Goal: Task Accomplishment & Management: Complete application form

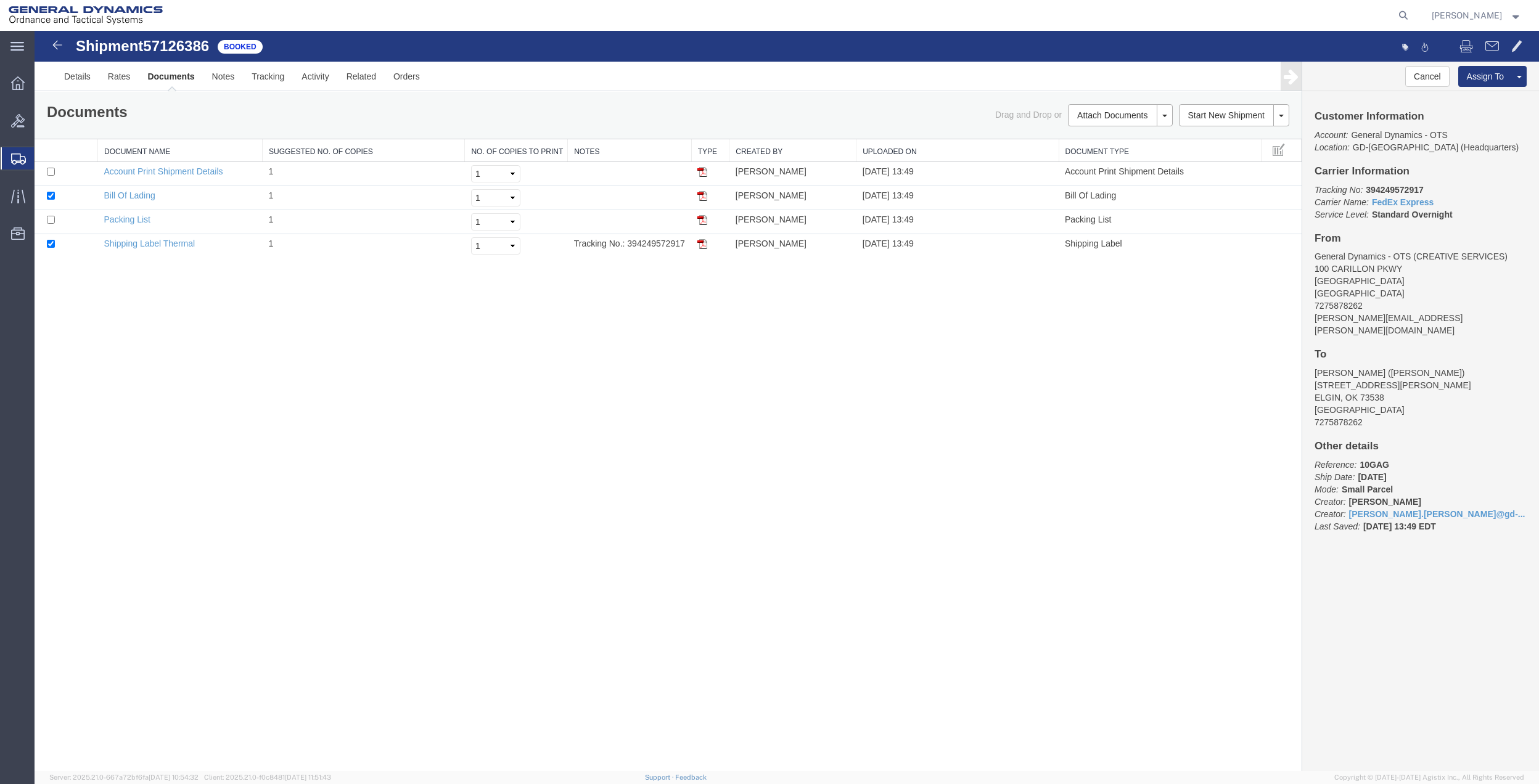
click at [0, 0] on span "Create Shipment" at bounding box center [0, 0] width 0 height 0
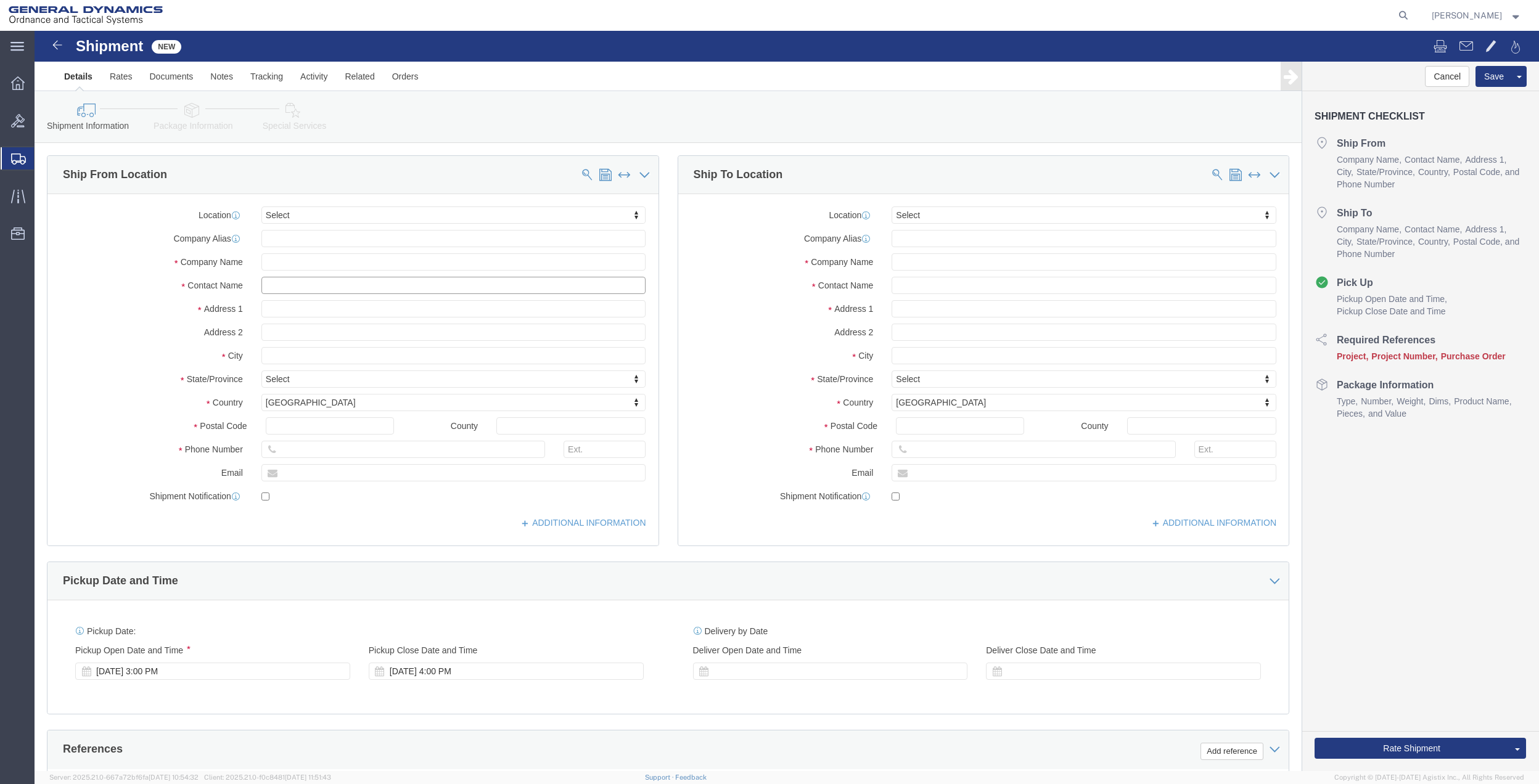
click input "text"
click input "[PERSON_NAME]"
type input "[PERSON_NAME]"
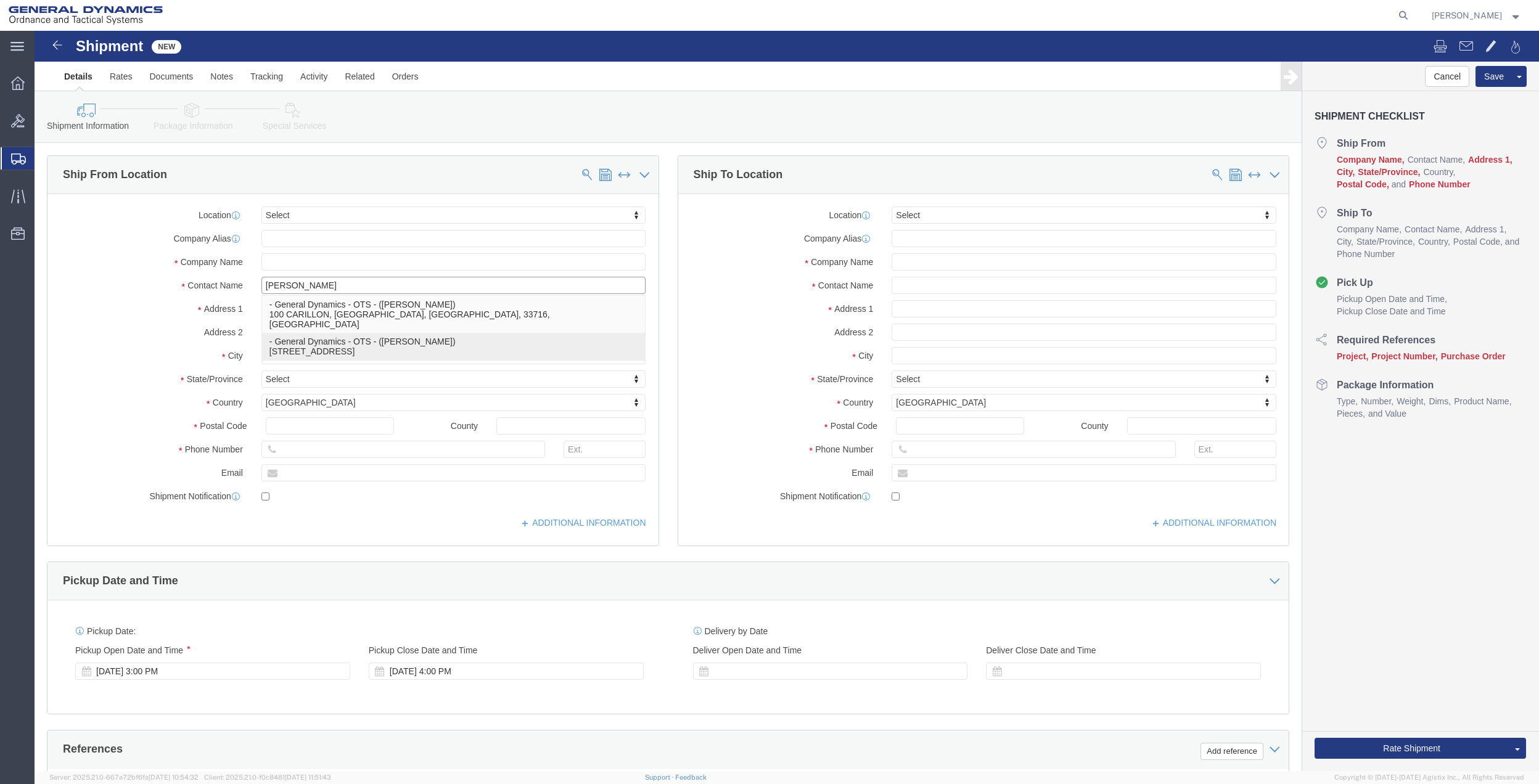
click p "- General Dynamics - OTS - ([PERSON_NAME]) [STREET_ADDRESS]"
type input "100 CARILLON pkwy"
type input "33716"
type input "General Dynamics - OTS"
type input "[PERSON_NAME]"
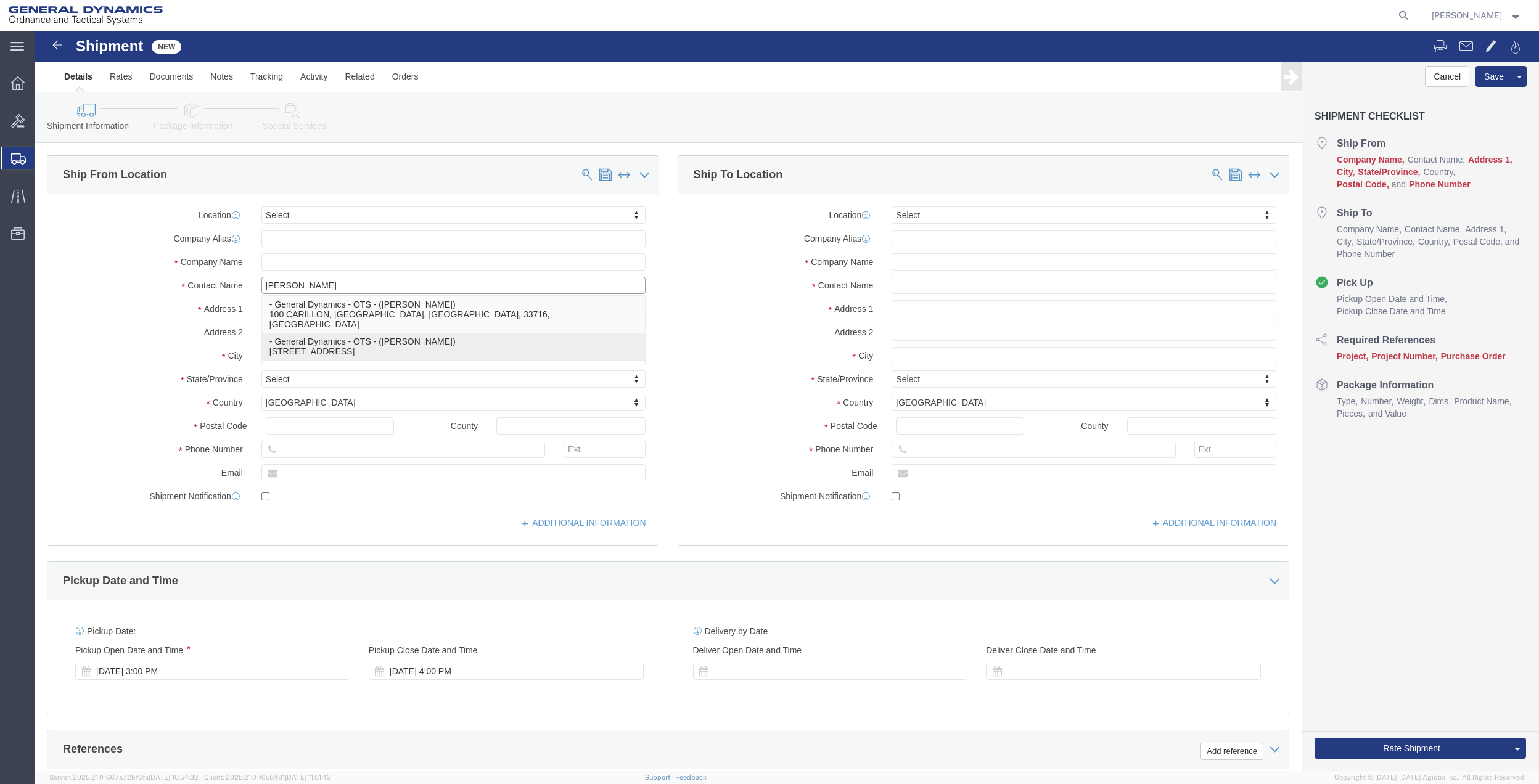
type input "[GEOGRAPHIC_DATA]"
select select "FL"
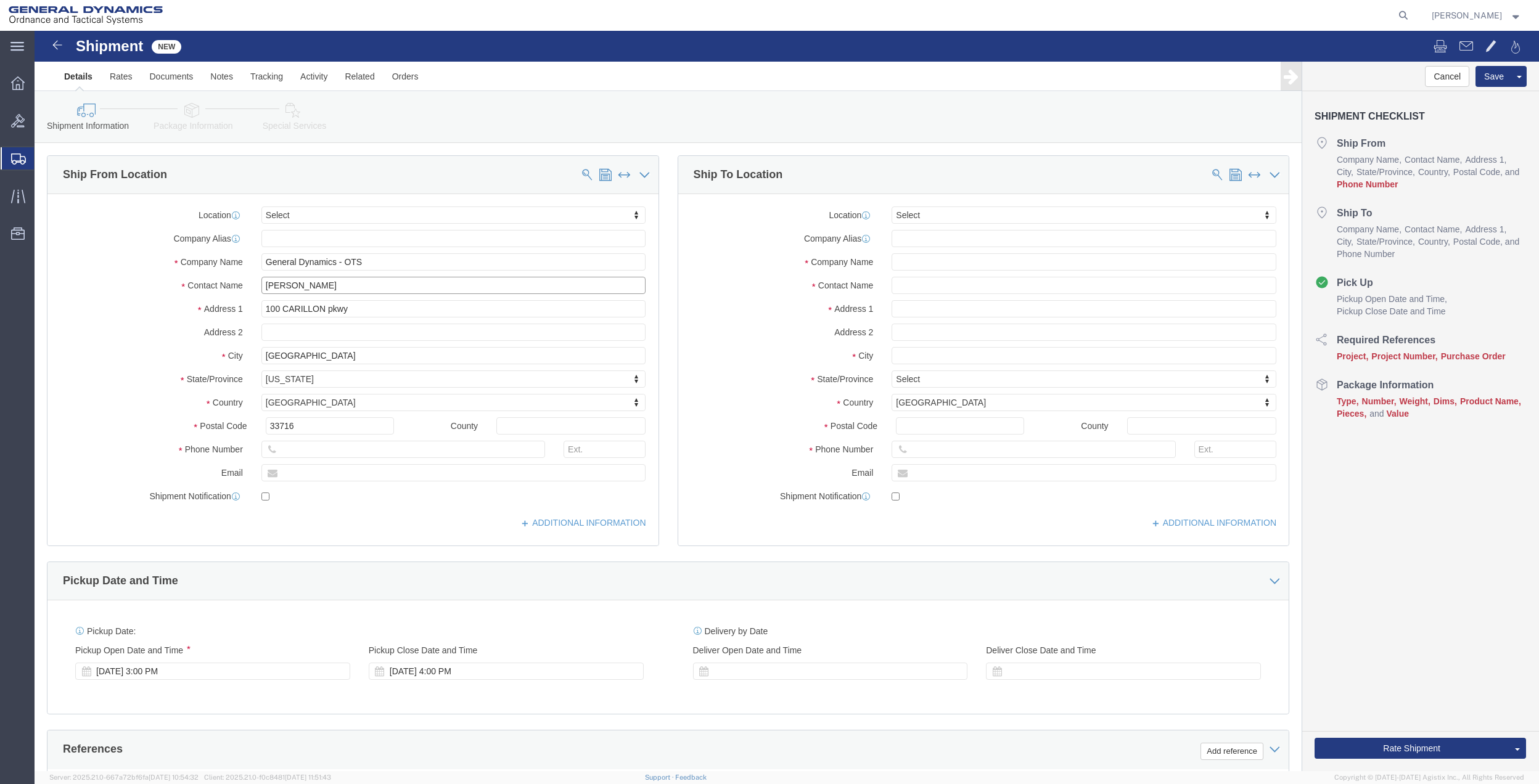
type input "[PERSON_NAME]"
paste input "[PERSON_NAME][EMAIL_ADDRESS][PERSON_NAME][DOMAIN_NAME]"
click input "[PERSON_NAME][EMAIL_ADDRESS][PERSON_NAME][DOMAIN_NAME]"
drag, startPoint x: 303, startPoint y: 443, endPoint x: 257, endPoint y: 443, distance: 46.0
click input "[PERSON_NAME][EMAIL_ADDRESS][PERSON_NAME][DOMAIN_NAME]"
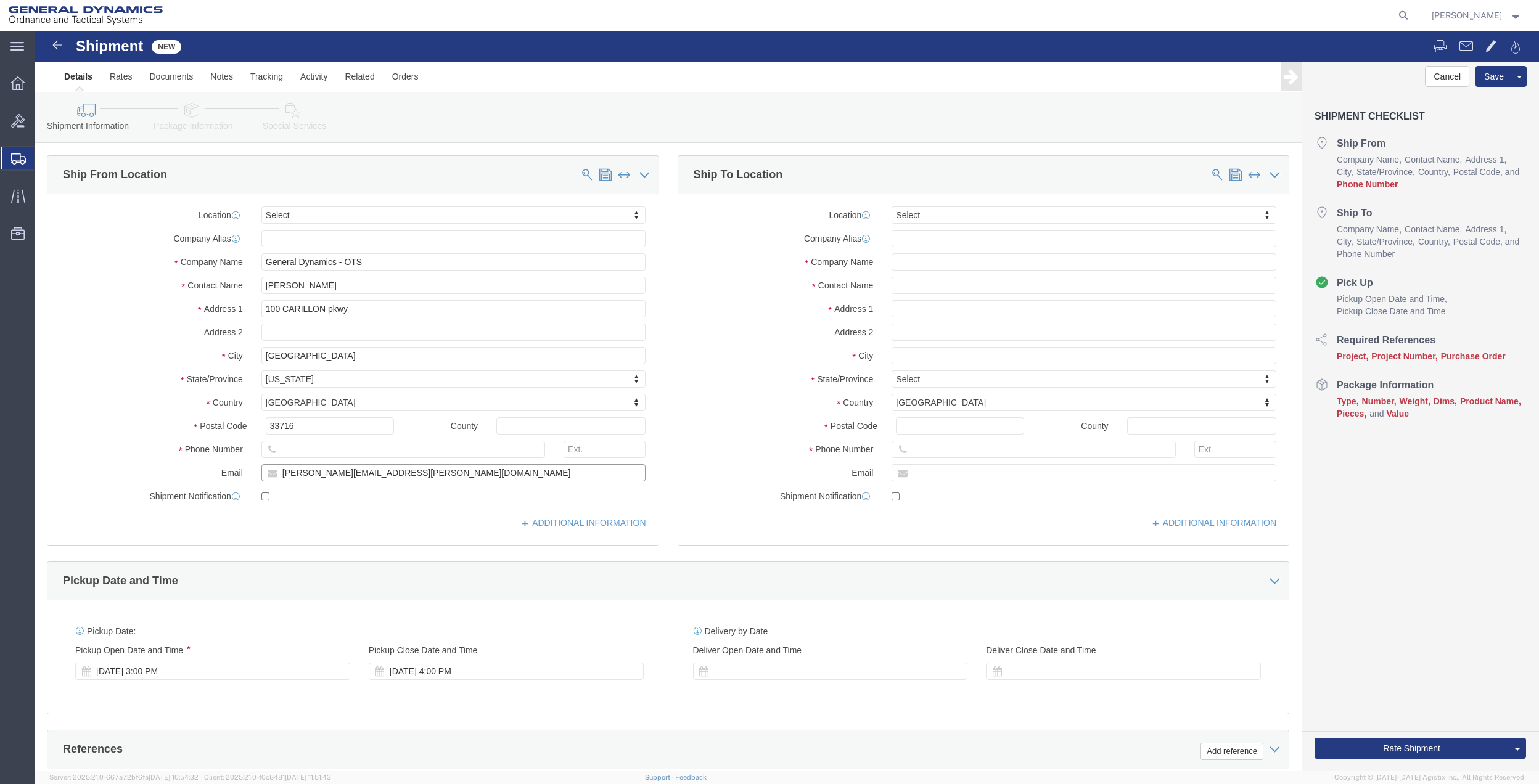
click input "[PERSON_NAME][EMAIL_ADDRESS][PERSON_NAME][DOMAIN_NAME]"
type input "[PERSON_NAME][EMAIL_ADDRESS][PERSON_NAME][DOMAIN_NAME]"
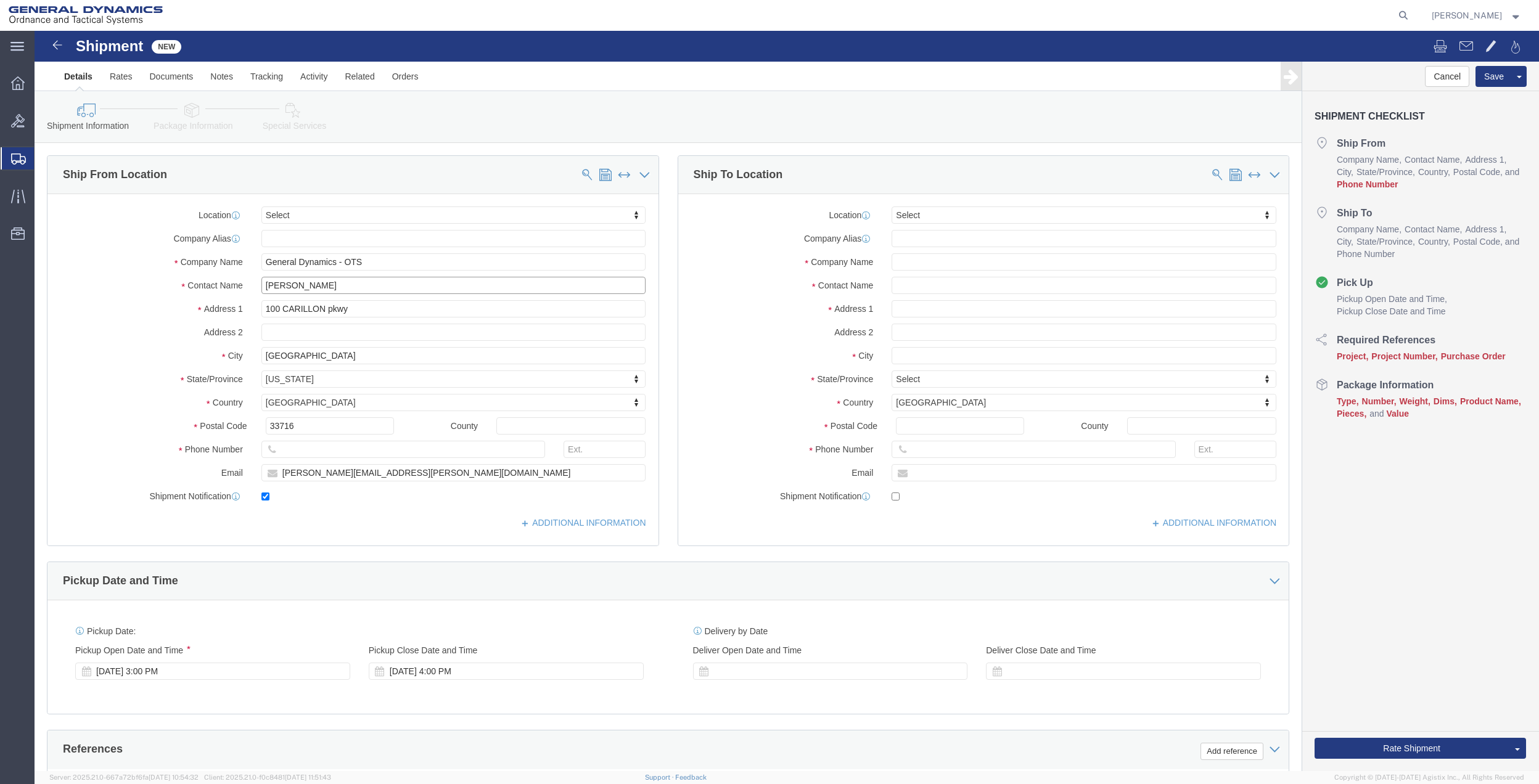
checkbox input "true"
click input "[PERSON_NAME]"
paste input "[EMAIL_ADDRESS][PERSON_NAME][DOMAIN_NAME]"
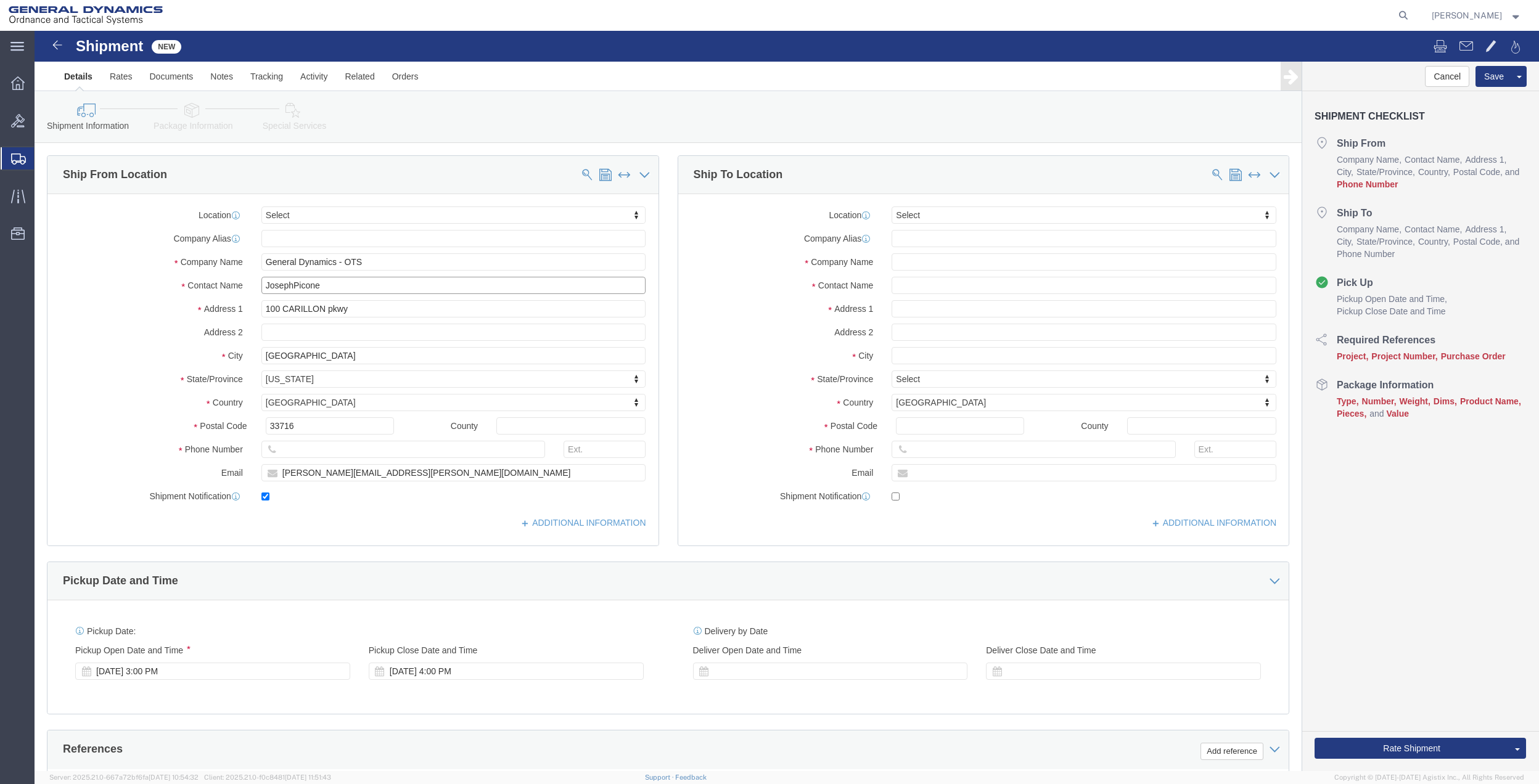
type input "[PERSON_NAME]"
click p "- General Dynamics - OTS - ([PERSON_NAME]) [STREET_ADDRESS] [GEOGRAPHIC_DATA], …"
type input "100 CARILLON PKWY"
checkbox input "false"
type input "[PERSON_NAME]"
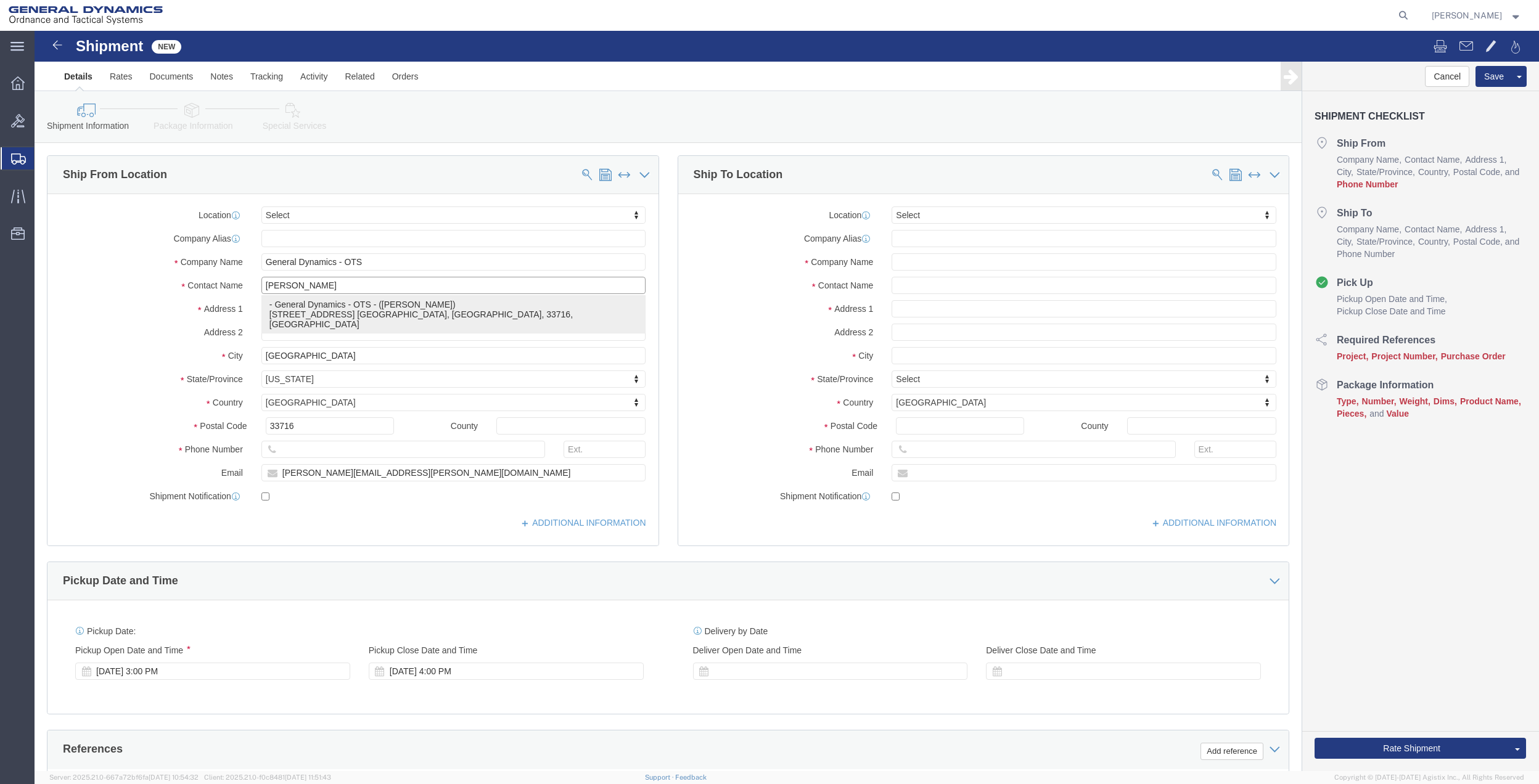
type input "ST. [GEOGRAPHIC_DATA]"
select select "FL"
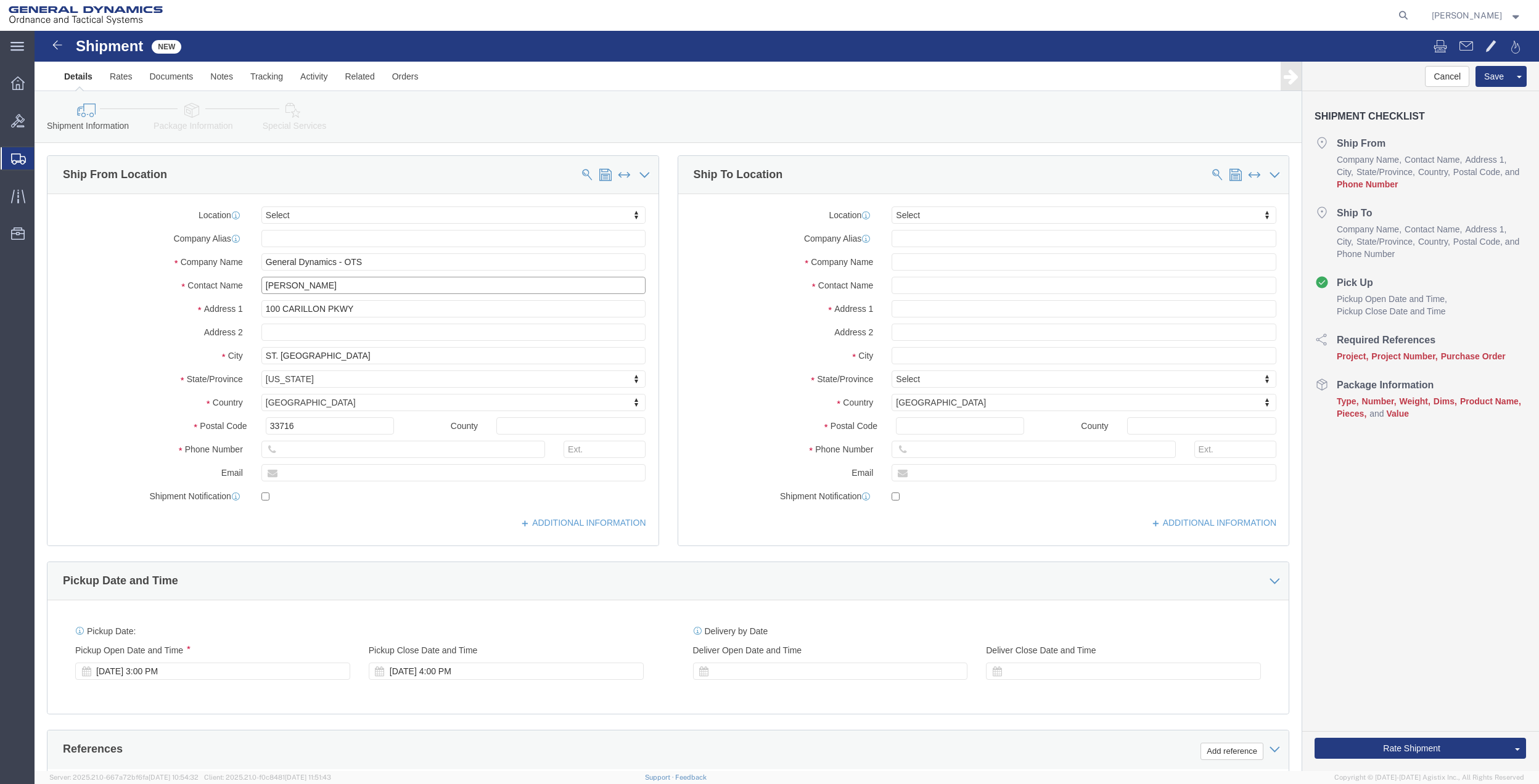
type input "[PERSON_NAME]"
click input "text"
paste input "[PERSON_NAME][EMAIL_ADDRESS][PERSON_NAME][DOMAIN_NAME]"
type input "[PERSON_NAME][EMAIL_ADDRESS][PERSON_NAME][DOMAIN_NAME]"
checkbox input "true"
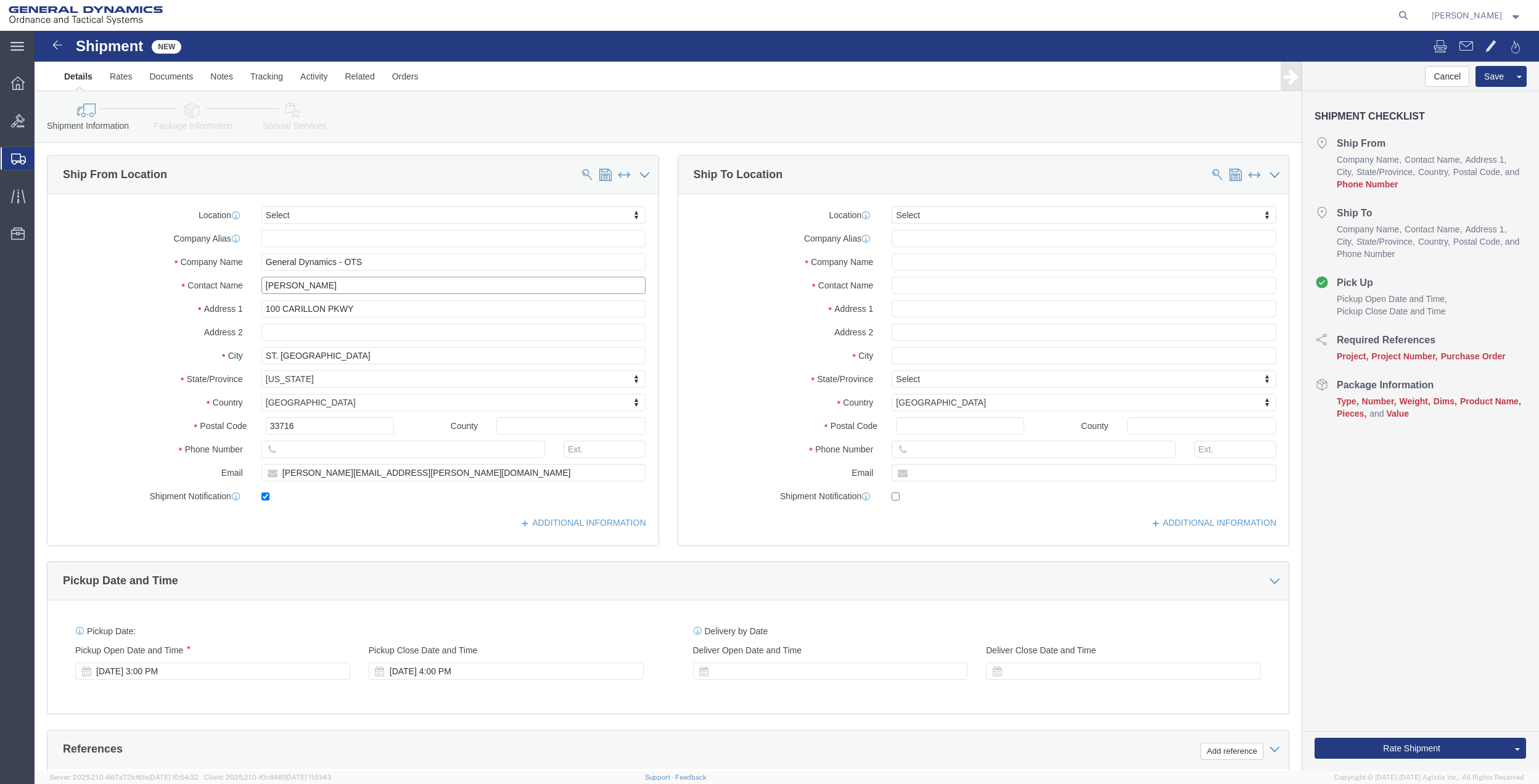
click input "[PERSON_NAME]"
type input "[PERSON_NAME]"
click span
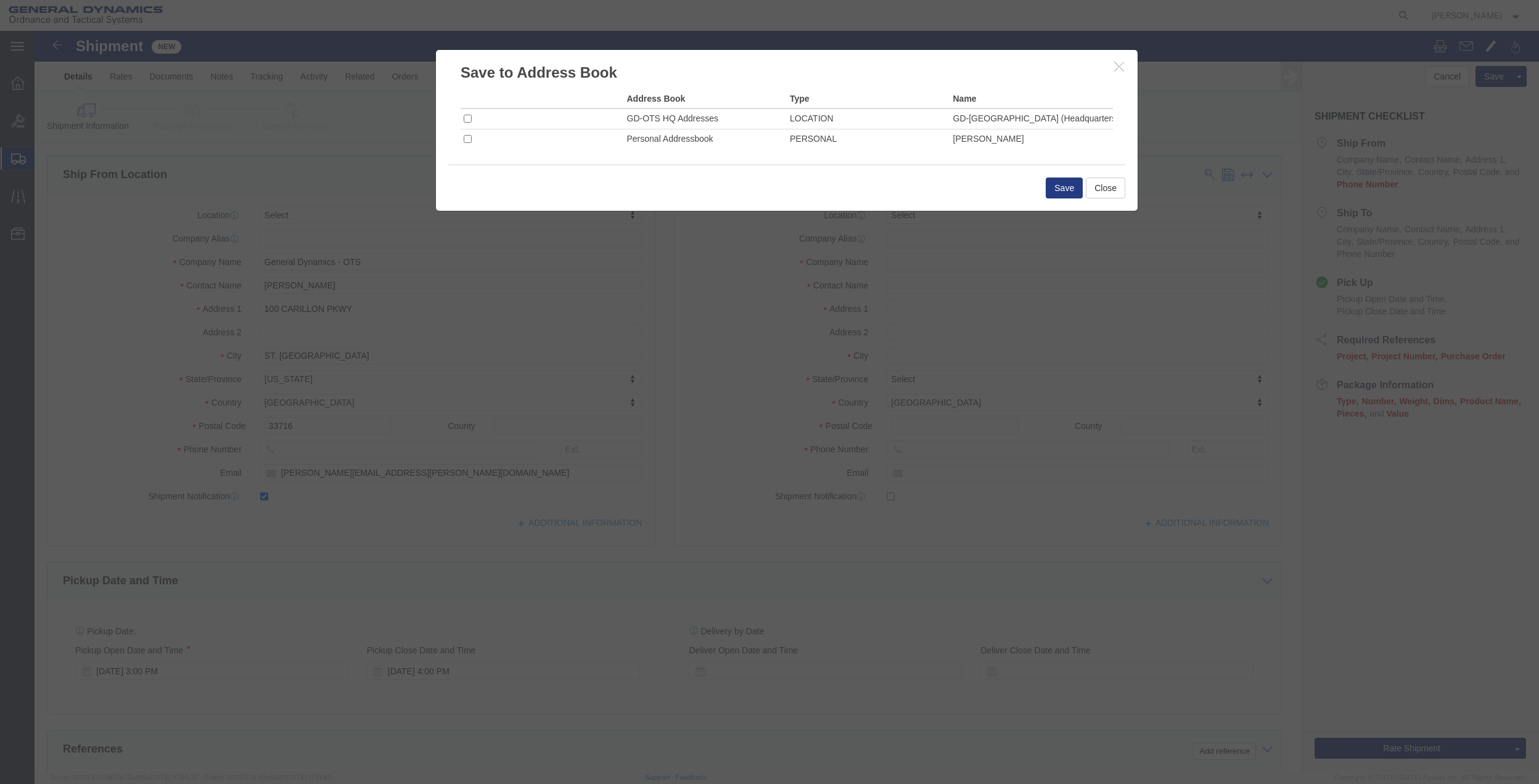
click td
click input "checkbox"
checkbox input "true"
click button "Save"
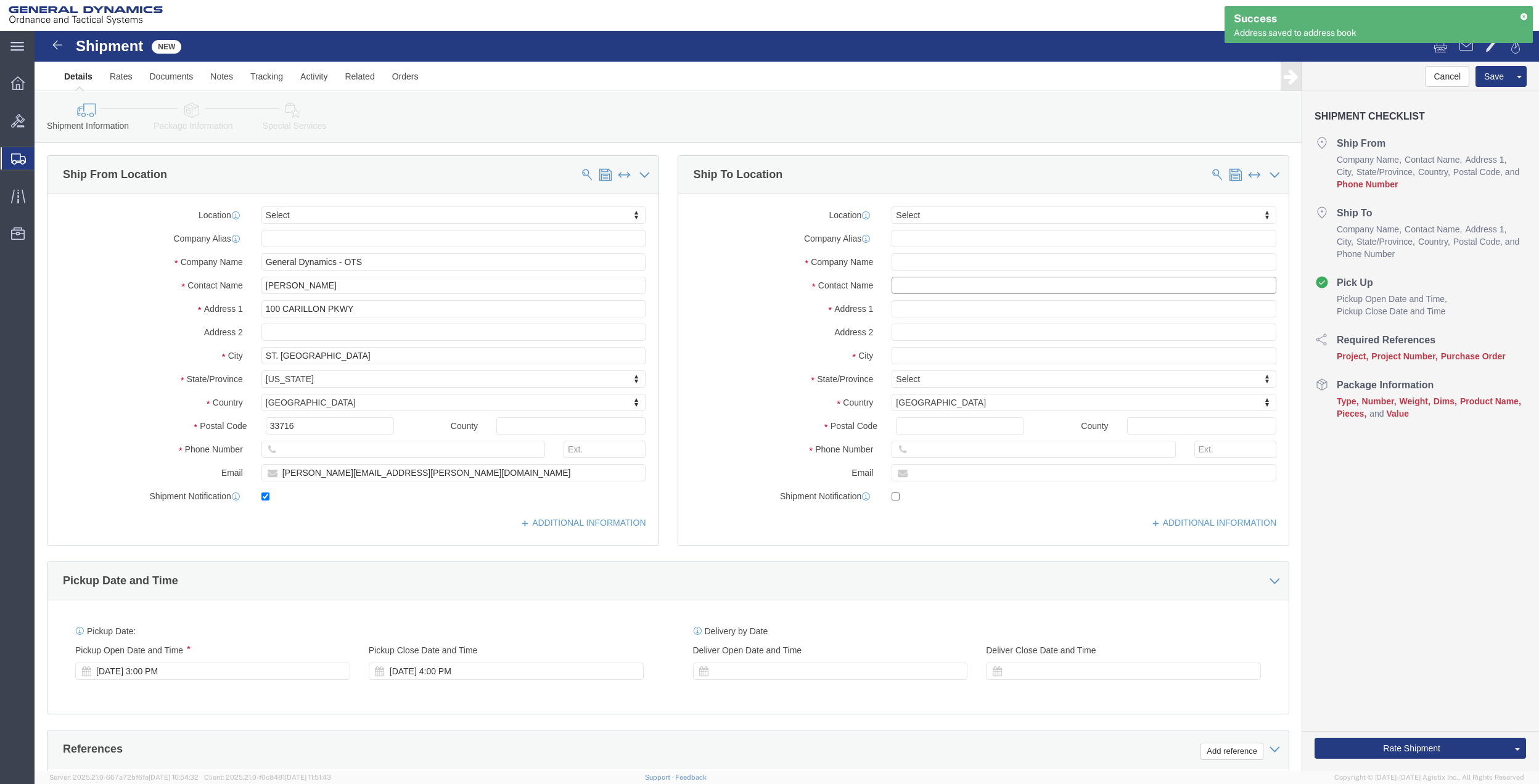
click input "text"
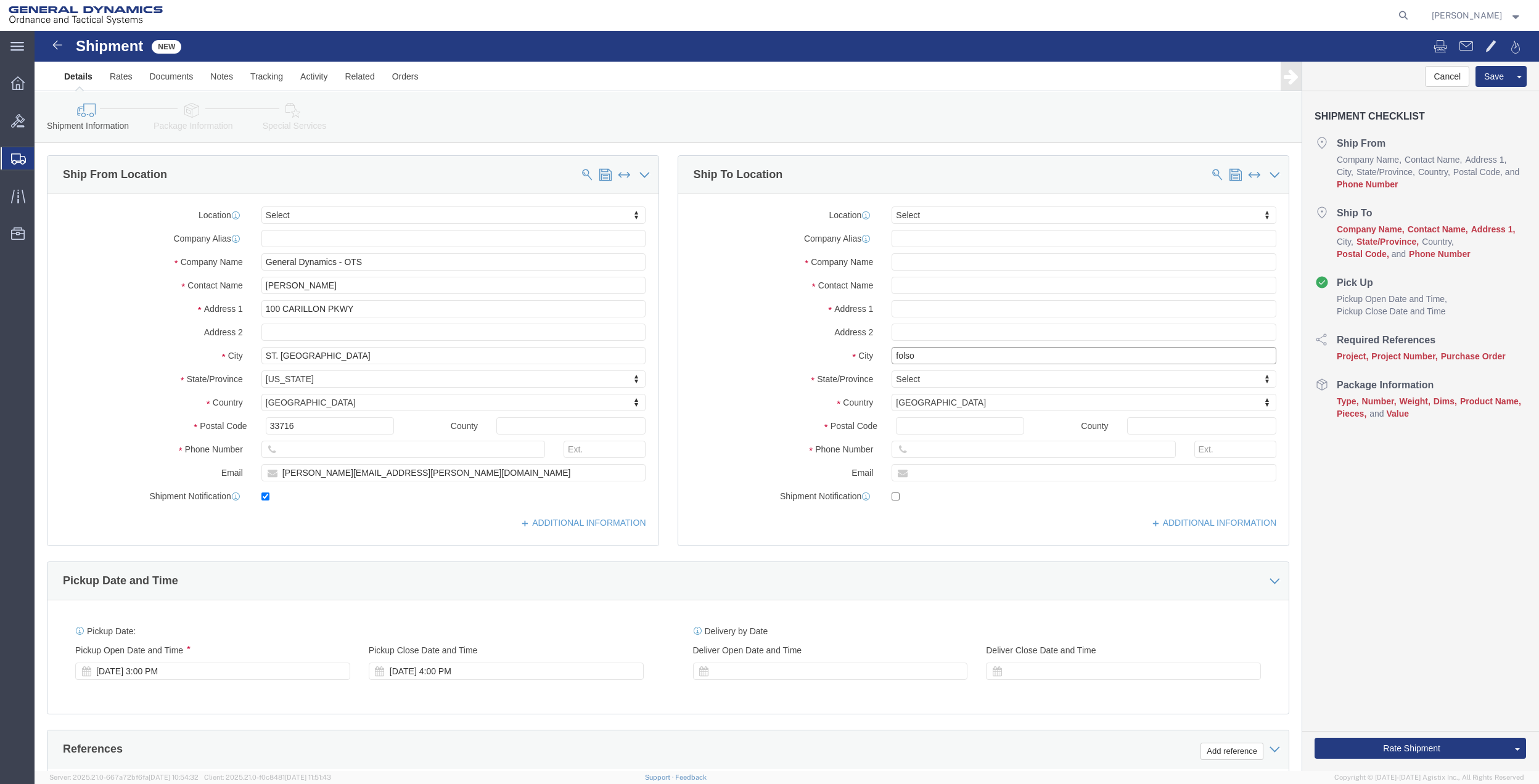
type input "folsom"
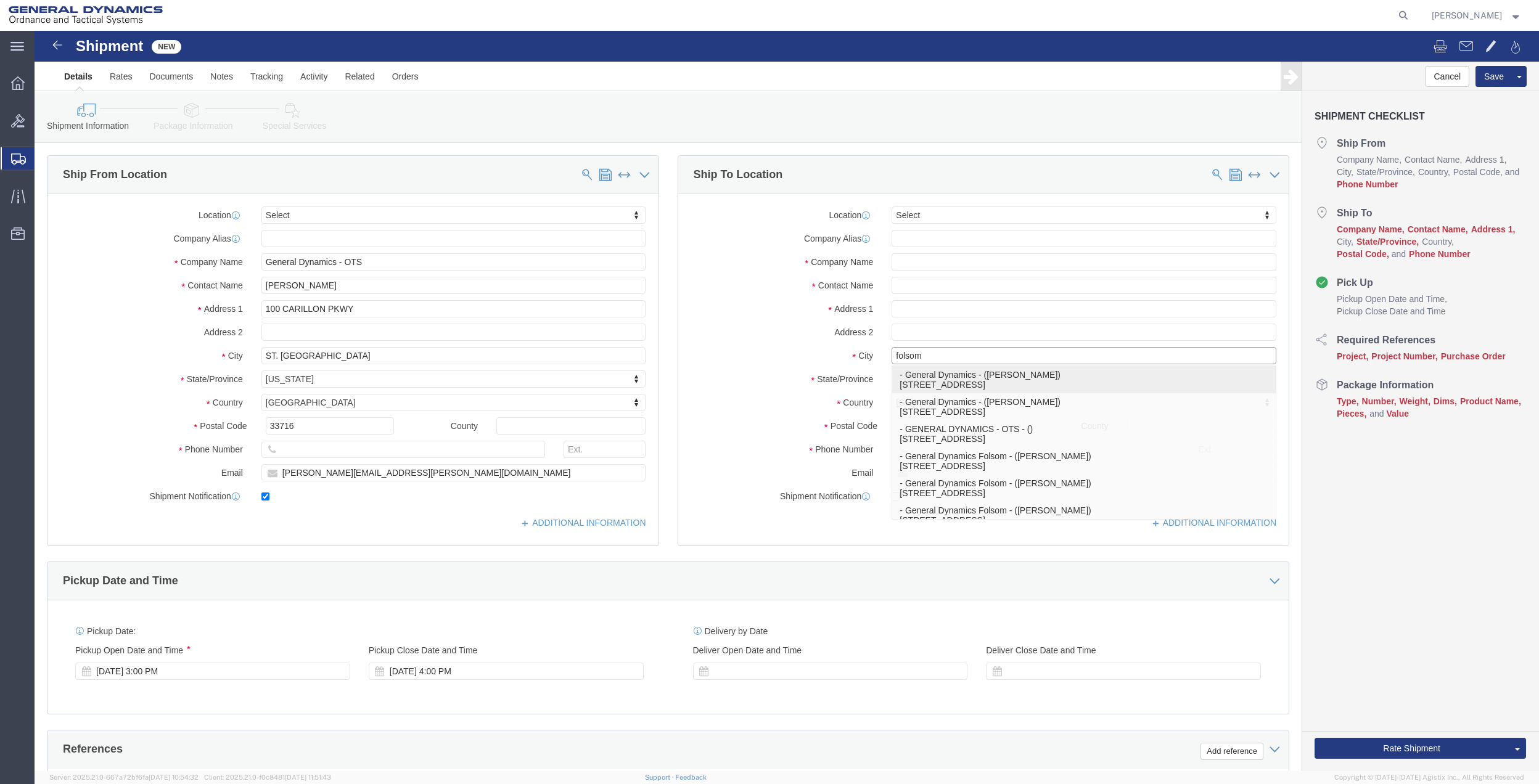
click p "- General Dynamics - ([PERSON_NAME]) [STREET_ADDRESS]"
type input "[STREET_ADDRESS]"
type input "95630-4708"
type input "General Dynamics"
type input "[PERSON_NAME]"
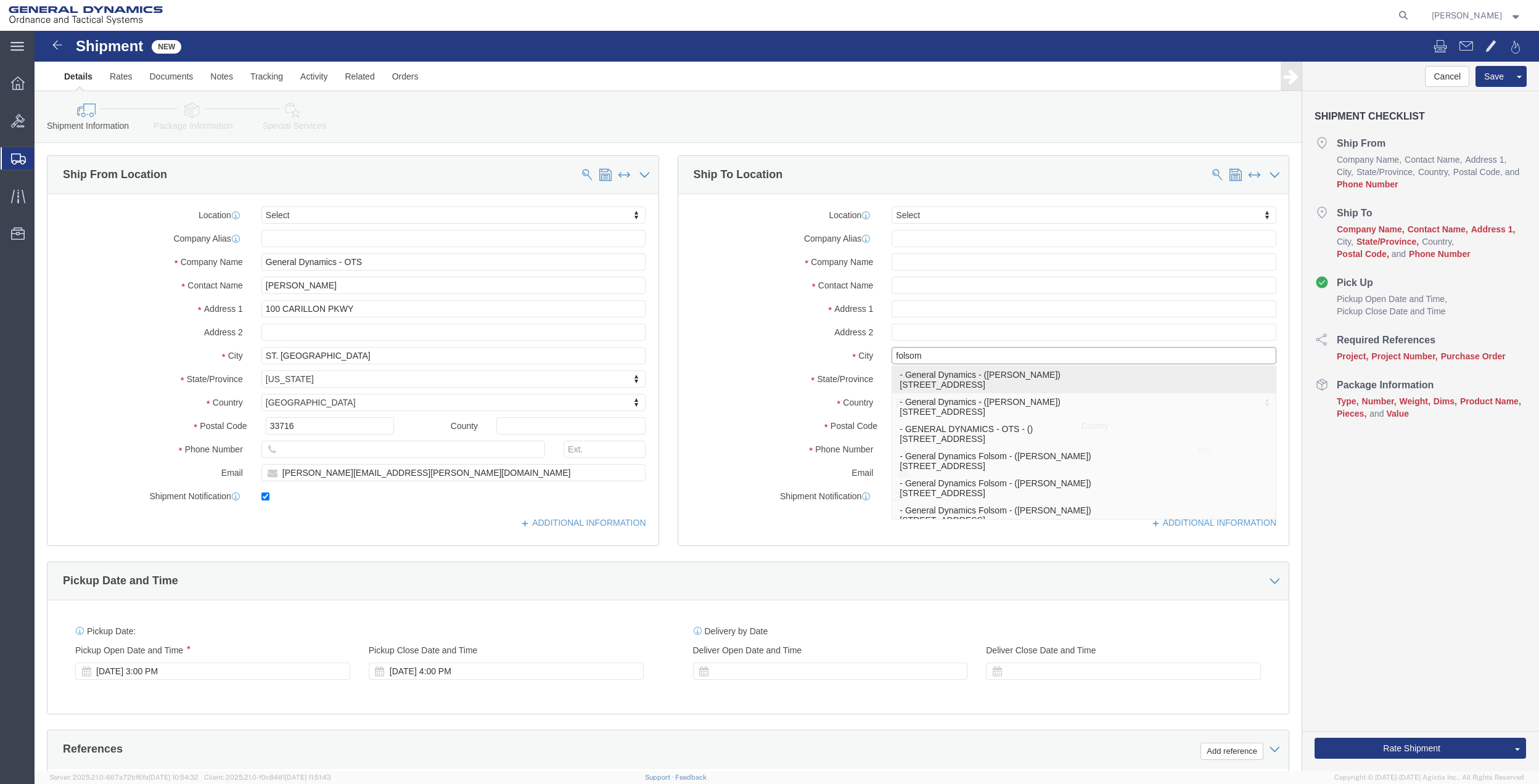
type input "Folsom"
select select "CA"
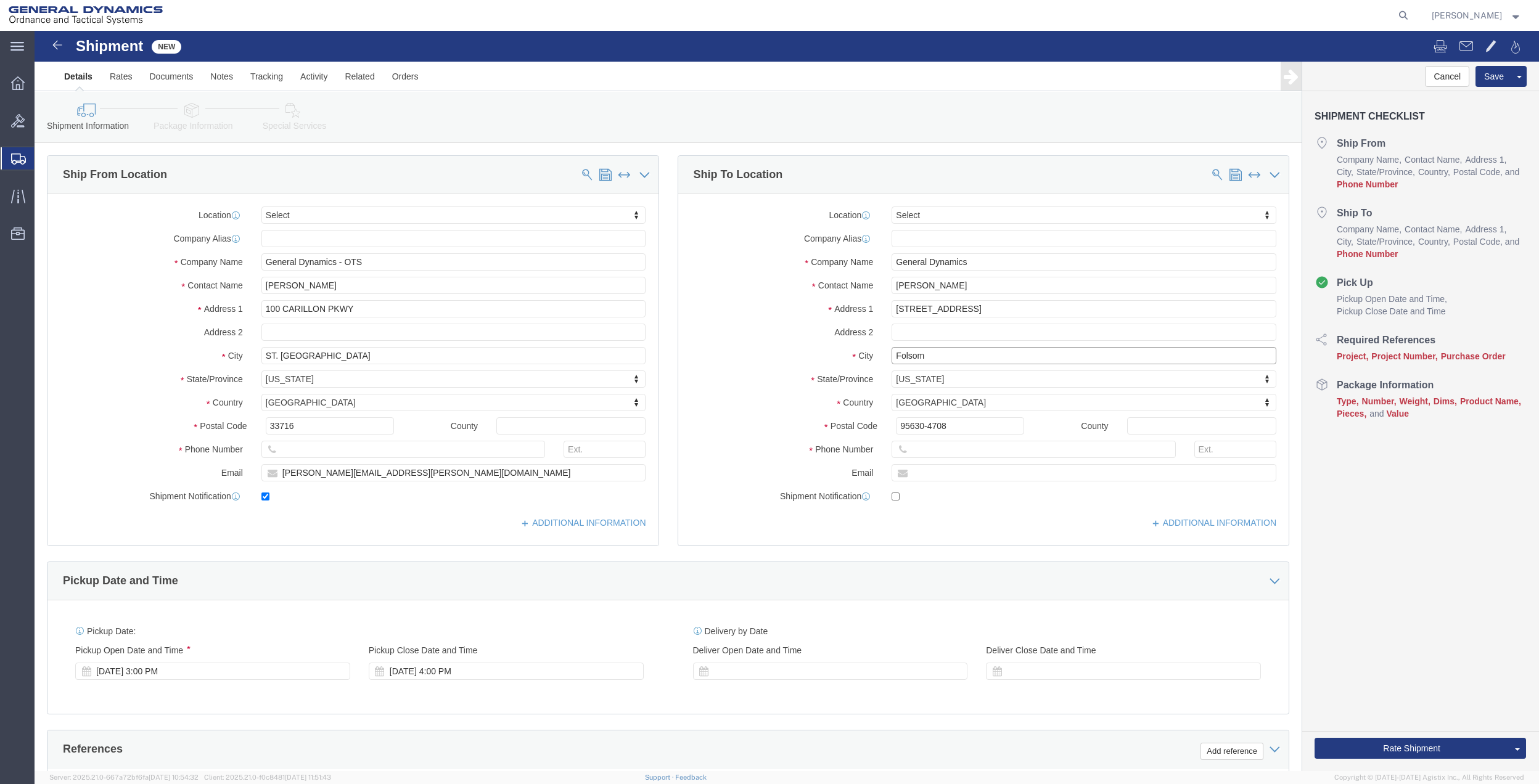
type input "Folsom"
click input "[PERSON_NAME]"
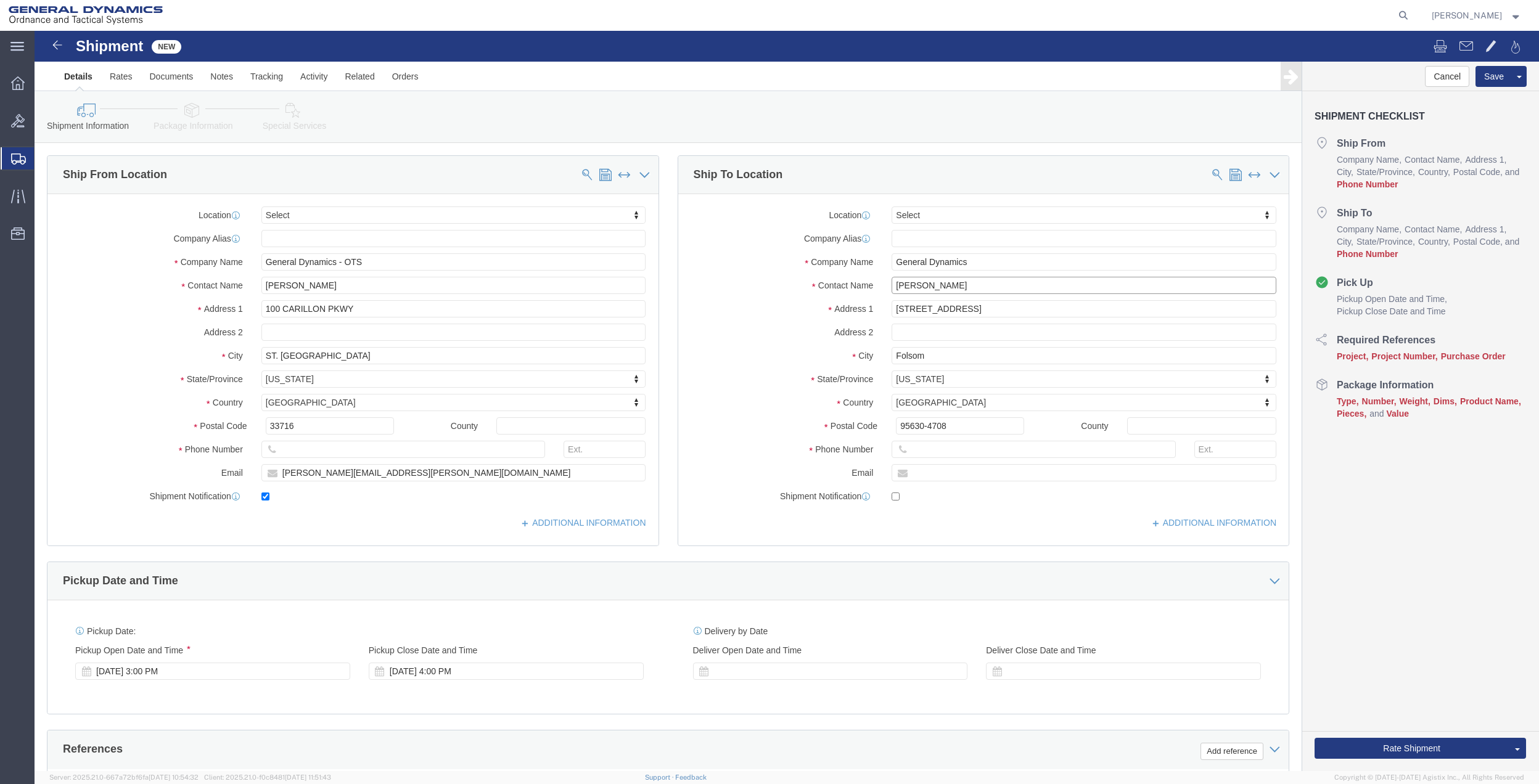
type input "[PERSON_NAME]"
click input "text"
paste input "[PHONE_NUMBER]"
type input "[PHONE_NUMBER]"
click input "text"
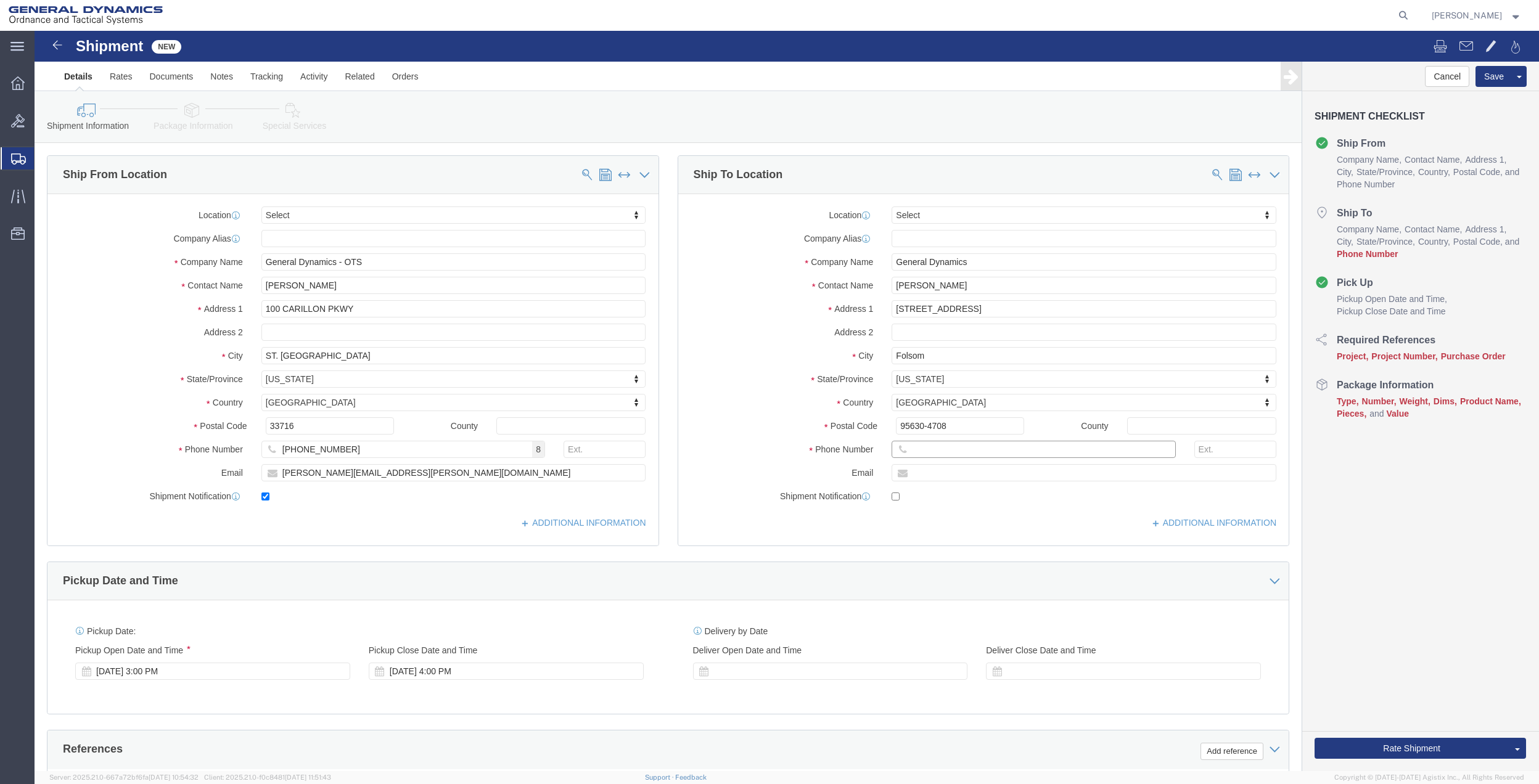
paste input "[PHONE_NUMBER]"
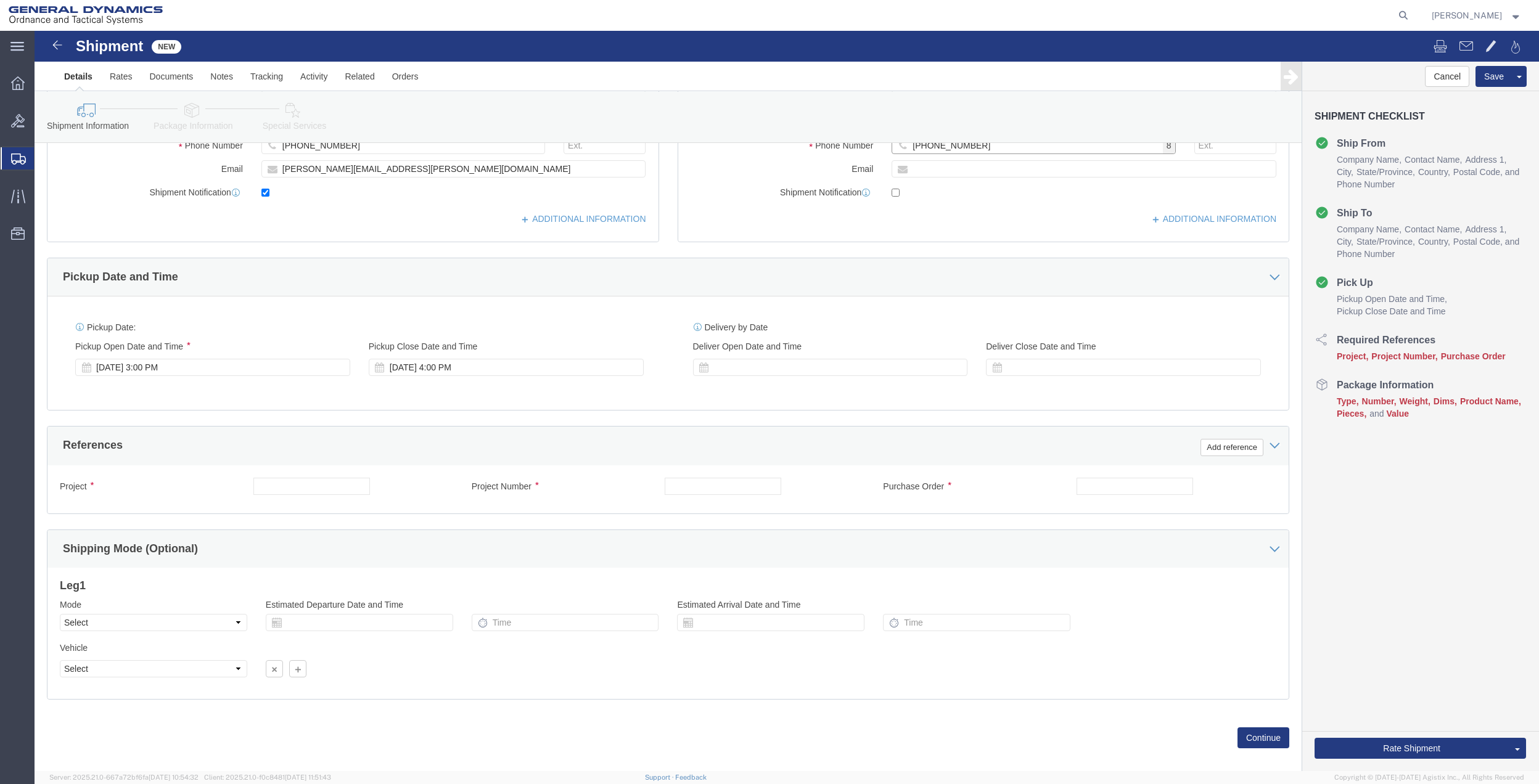
scroll to position [322, 0]
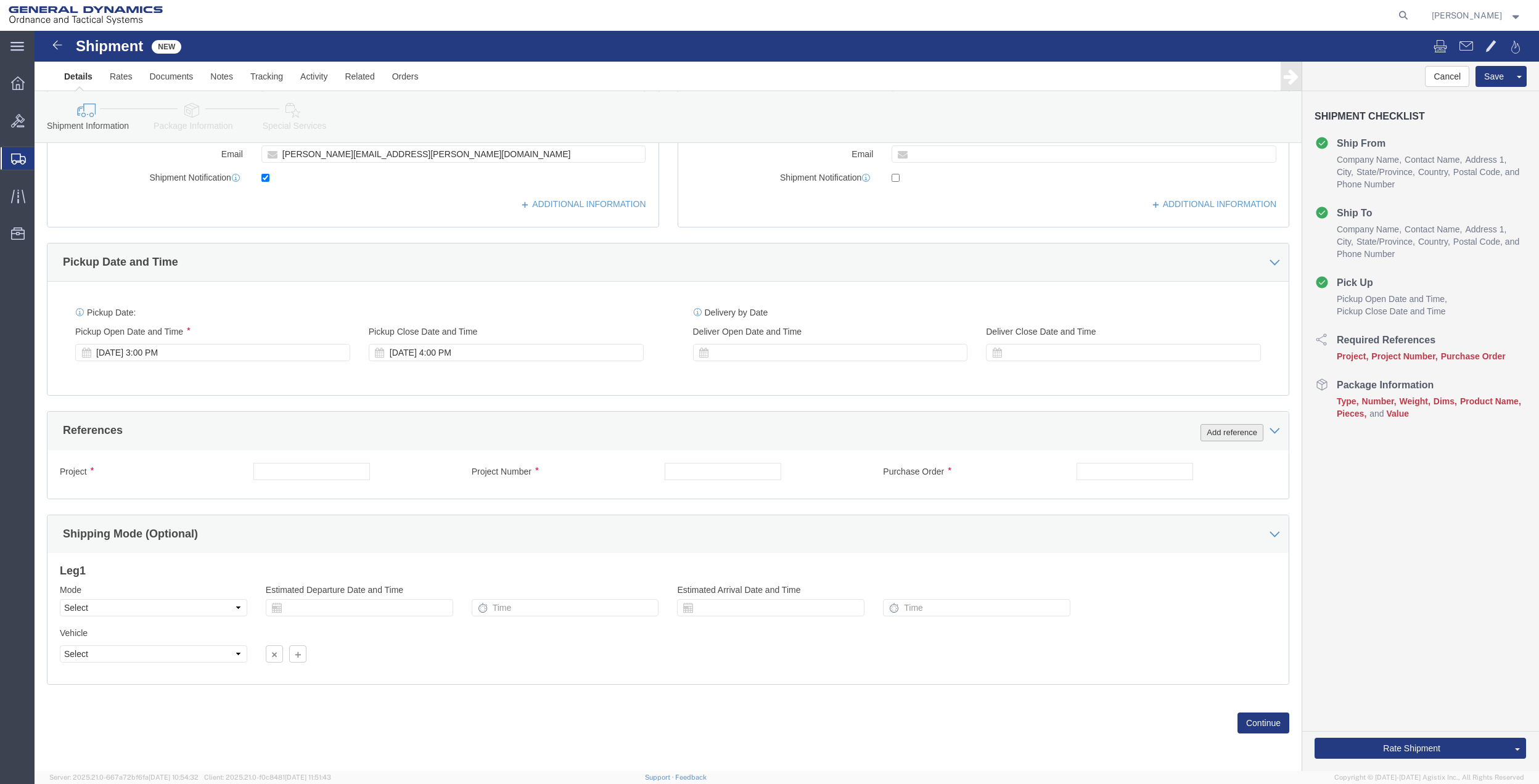
type input "[PHONE_NUMBER]"
click button "Add reference"
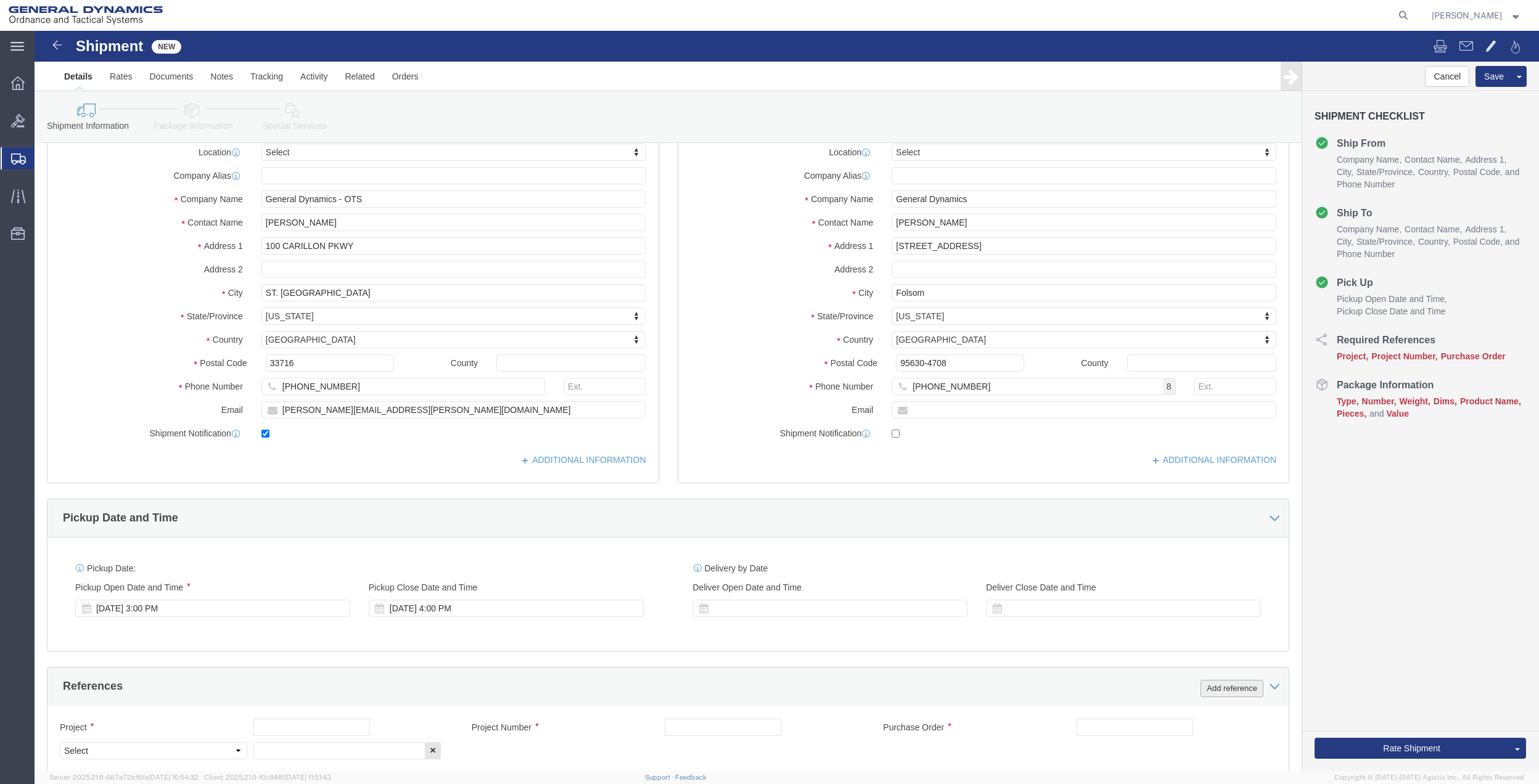
scroll to position [346, 0]
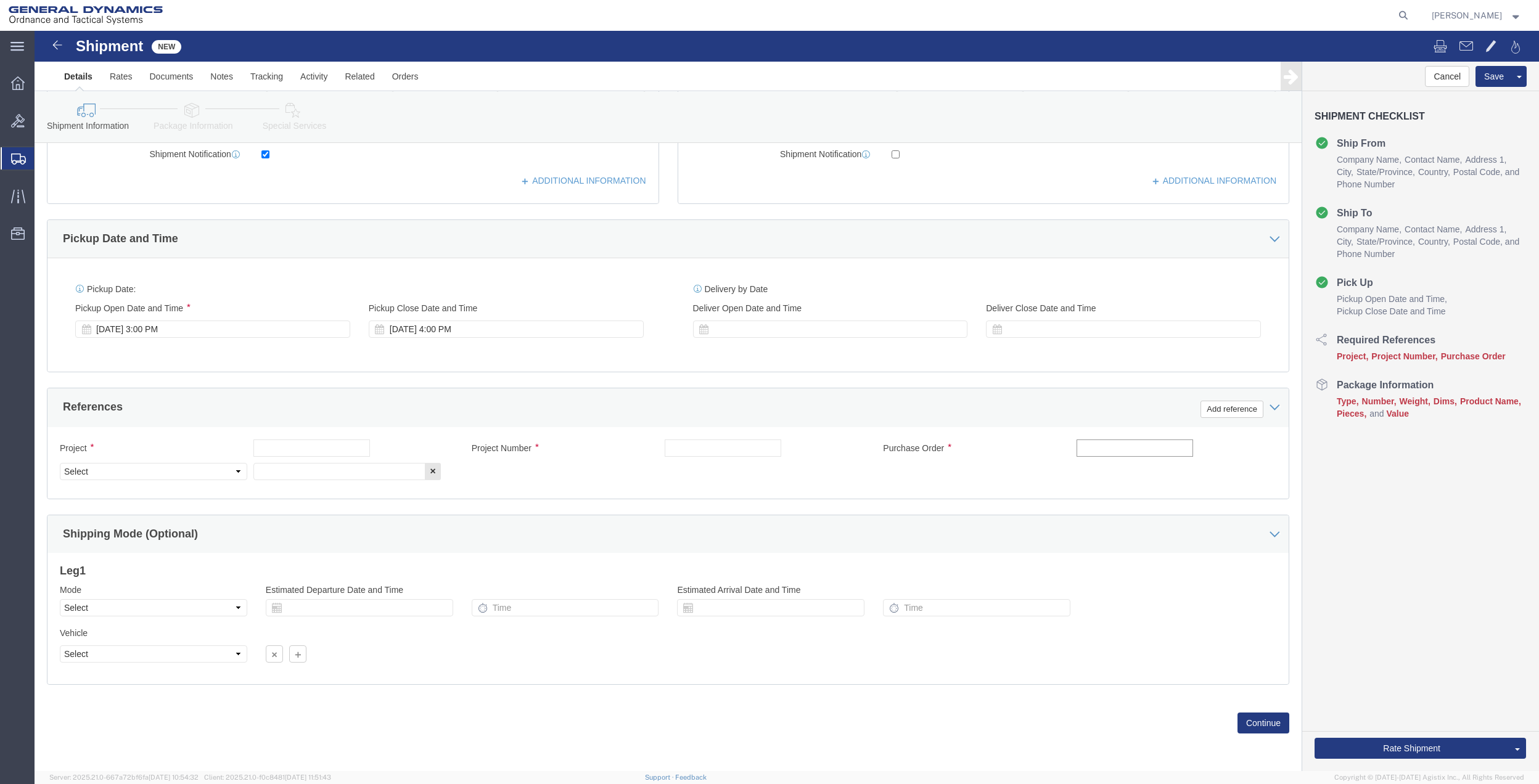
click input "text"
type input "42end"
click input "text"
paste input "42end"
type input "42end"
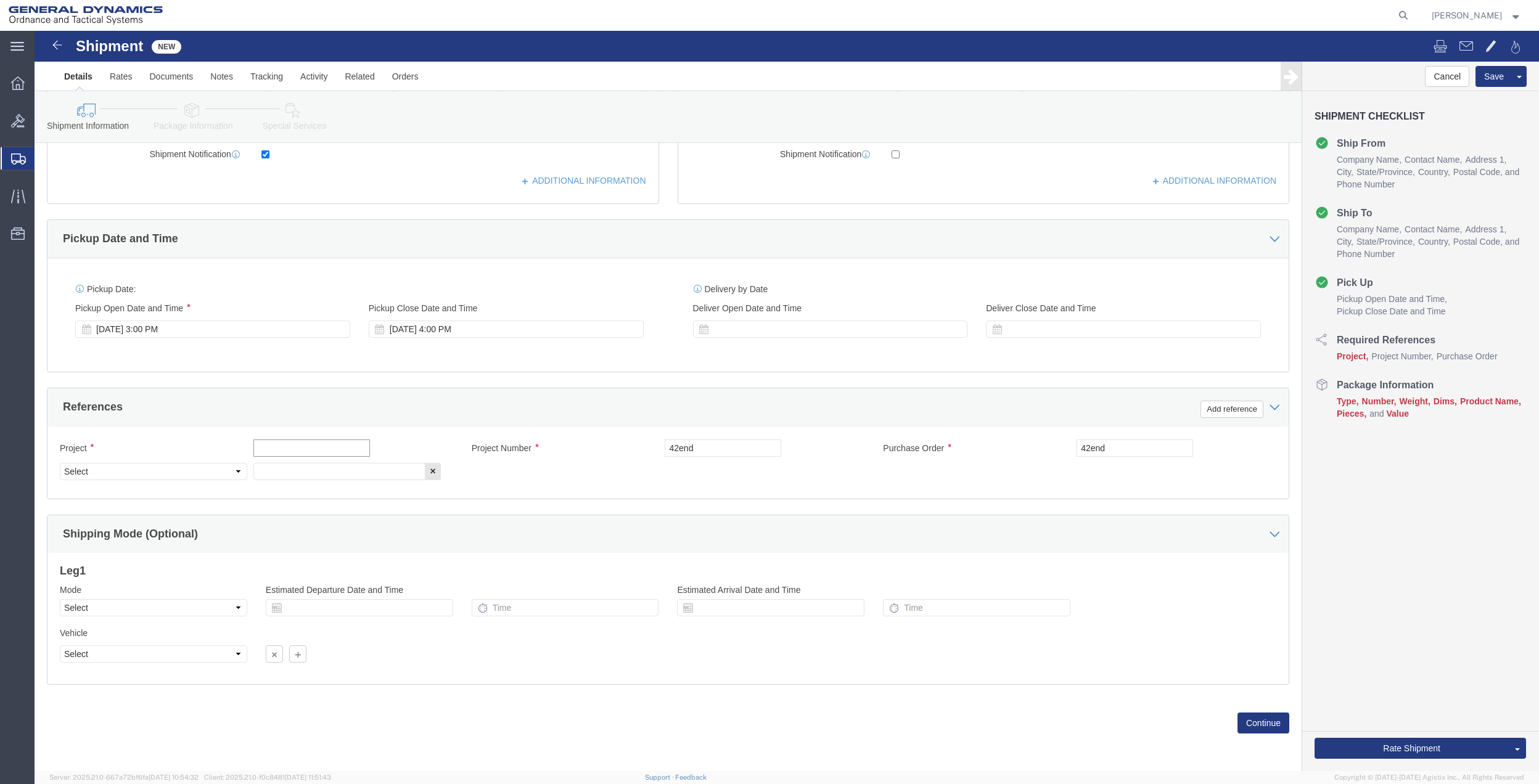
click input "text"
paste input "42end"
type input "42end"
drag, startPoint x: 313, startPoint y: 439, endPoint x: 307, endPoint y: 432, distance: 9.2
click input "text"
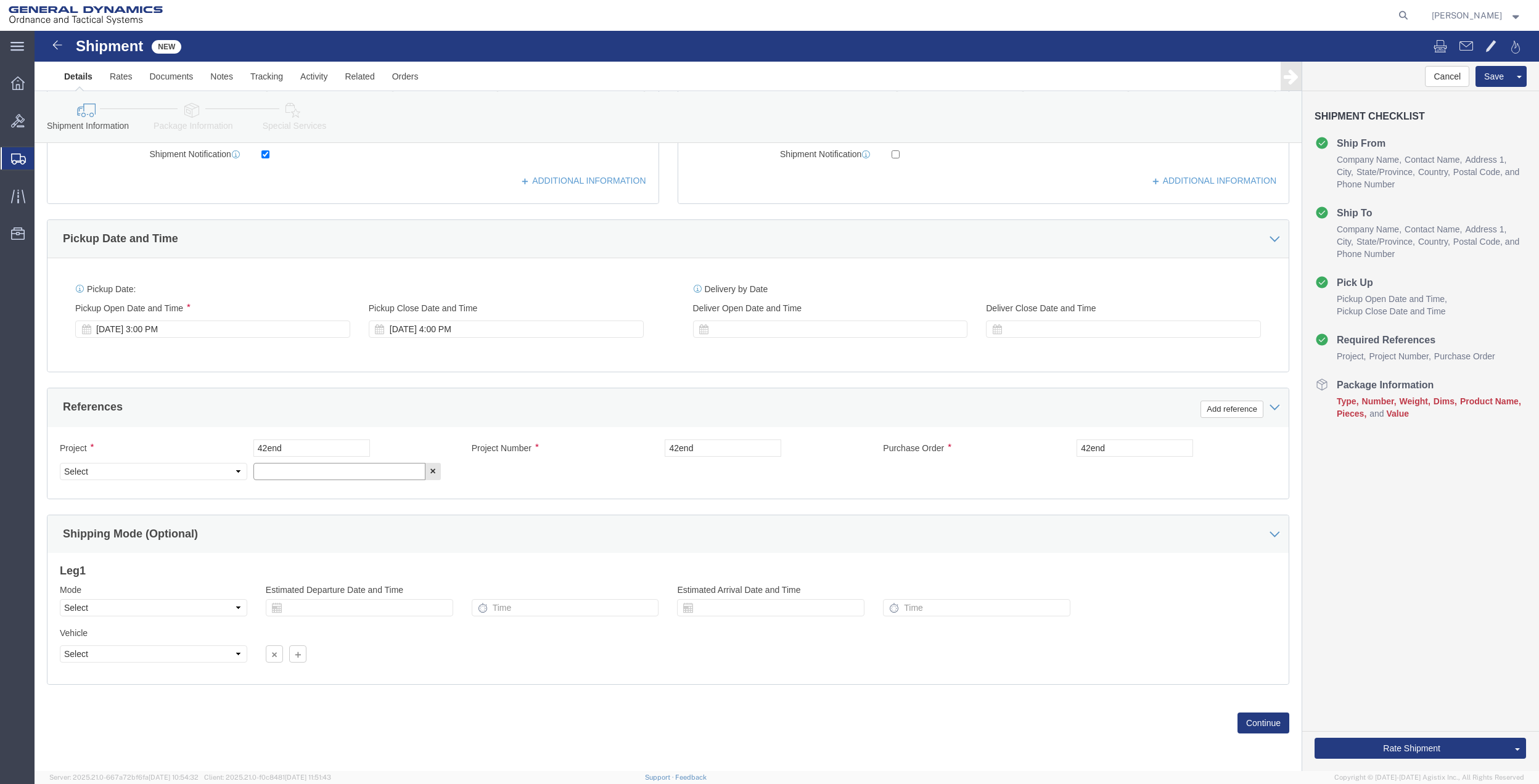
paste input "42end"
type input "42end"
click select "Select Account Type Activity ID Airline Appointment Number ASN Batch Request # …"
select select "DEPT"
click select "Select Account Type Activity ID Airline Appointment Number ASN Batch Request # …"
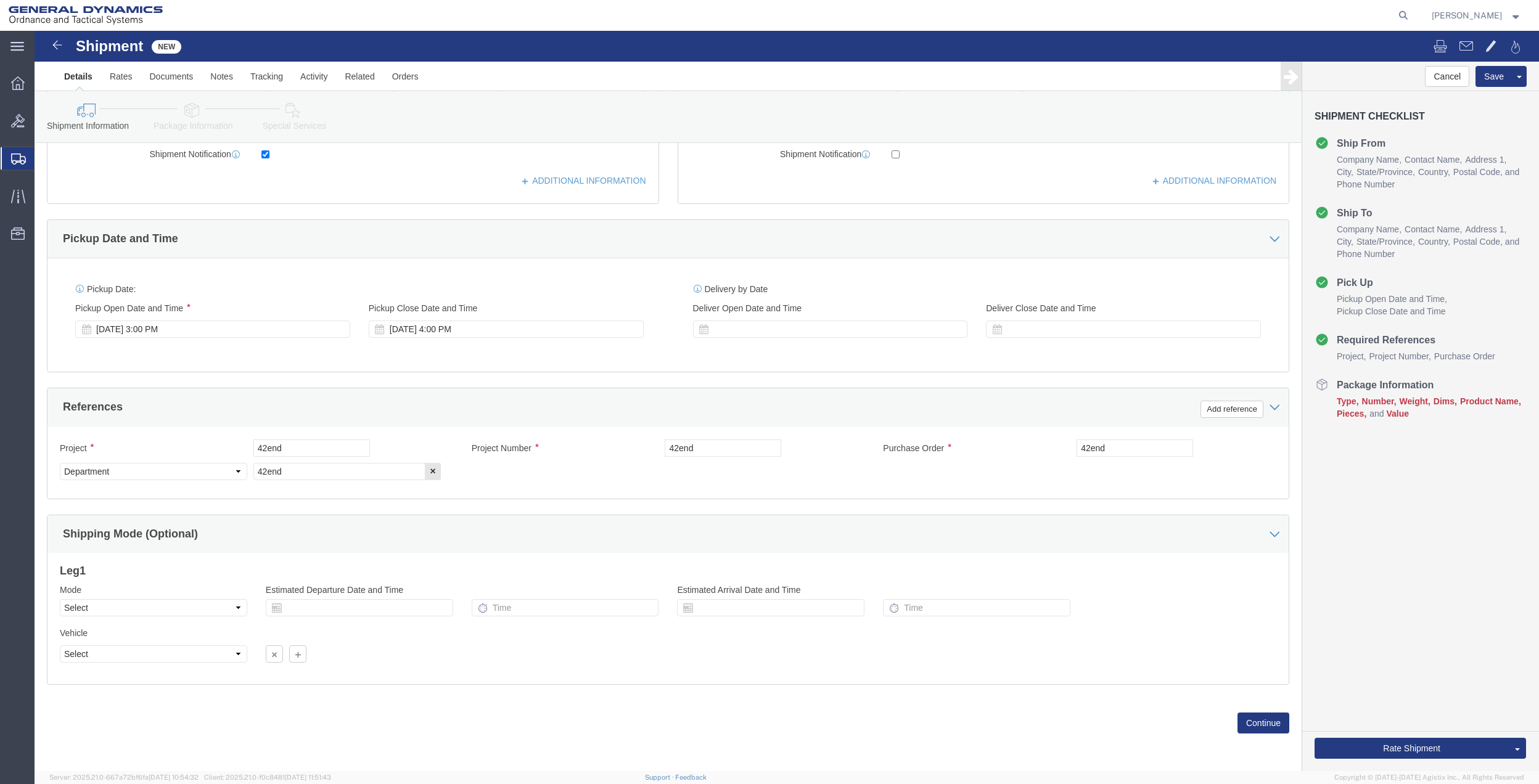
click link "Package Information"
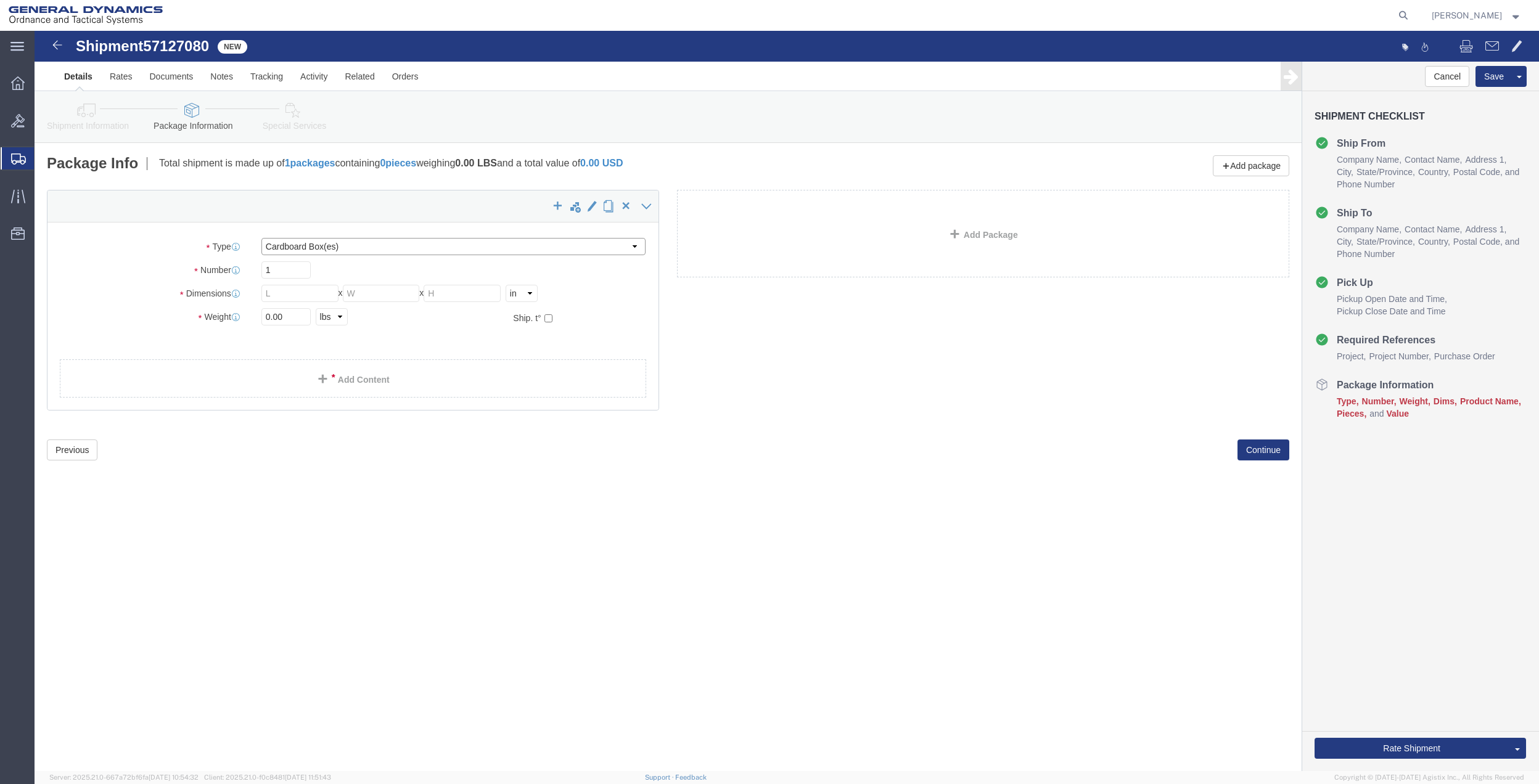
drag, startPoint x: 344, startPoint y: 214, endPoint x: 341, endPoint y: 222, distance: 8.5
click select "Select Bale(s) Basket(s) Bolt(s) Bottle(s) Buckets Bulk Bundle(s) Can(s) Cardbo…"
select select "ENV"
click select "Select Bale(s) Basket(s) Bolt(s) Bottle(s) Buckets Bulk Bundle(s) Can(s) Cardbo…"
type input "9.50"
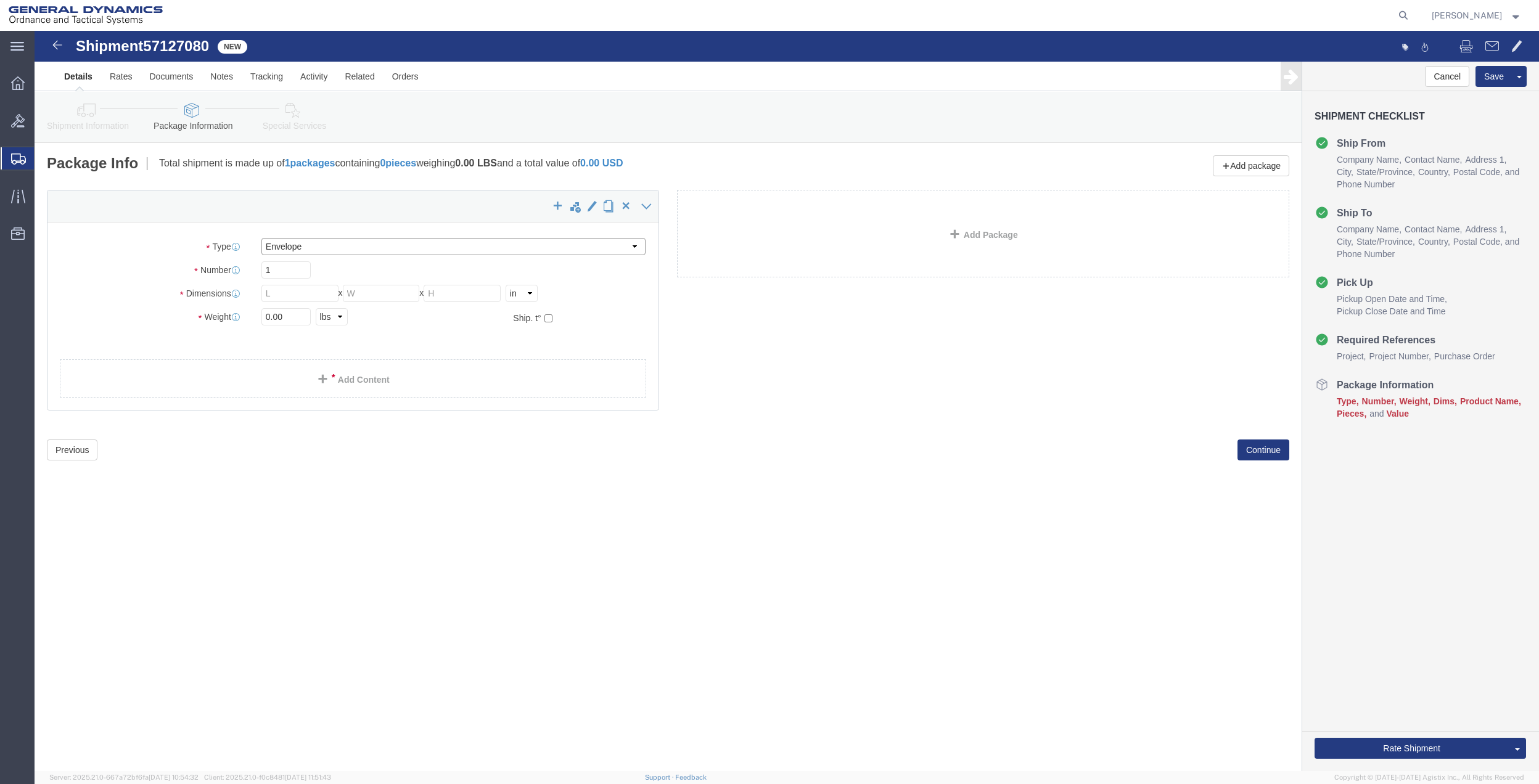
type input "12.50"
type input "0.25"
type input "1"
click link "Add Content"
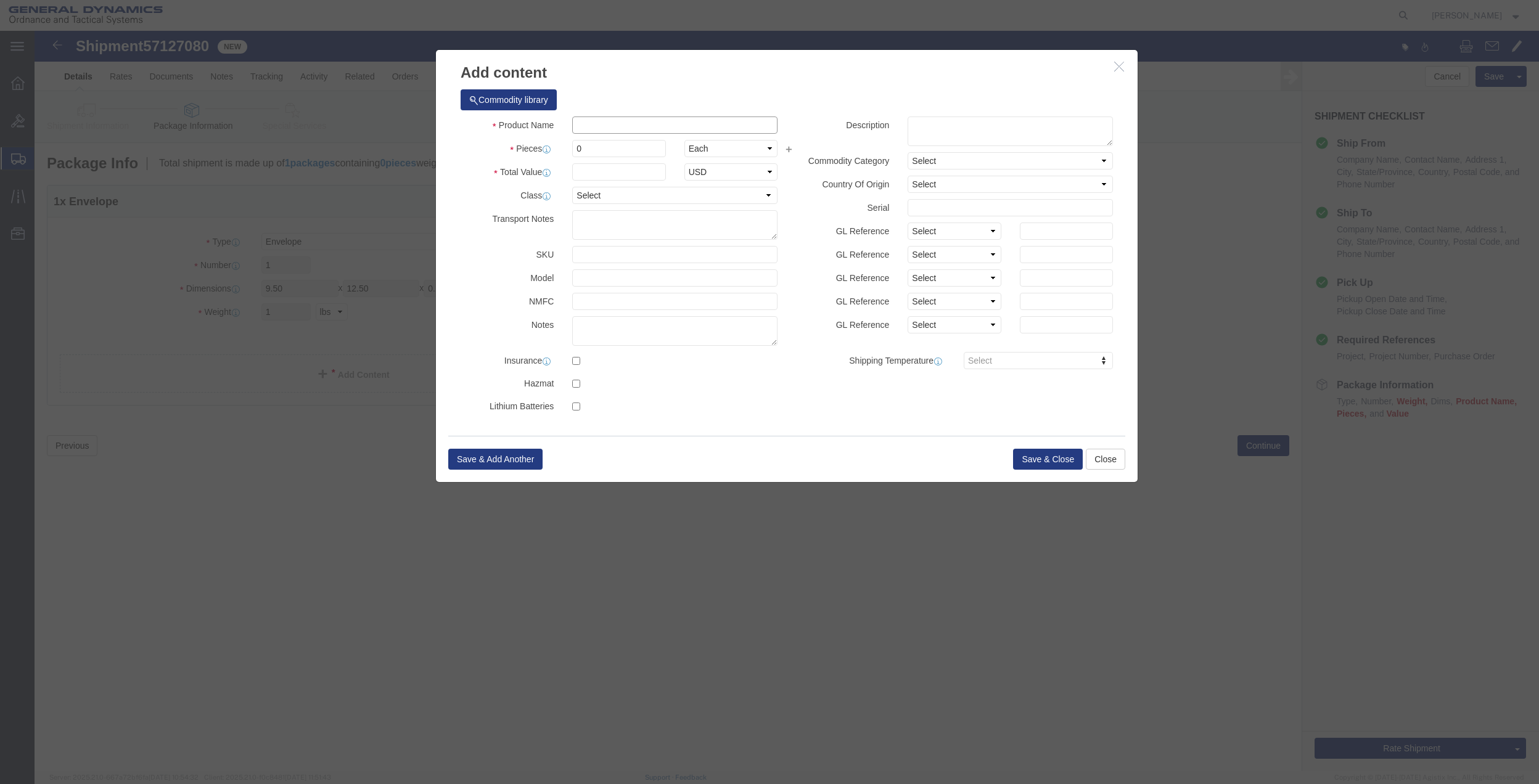
drag, startPoint x: 568, startPoint y: 94, endPoint x: 568, endPoint y: 115, distance: 21.0
click input "text"
type input "misc"
type input "100"
click input "0"
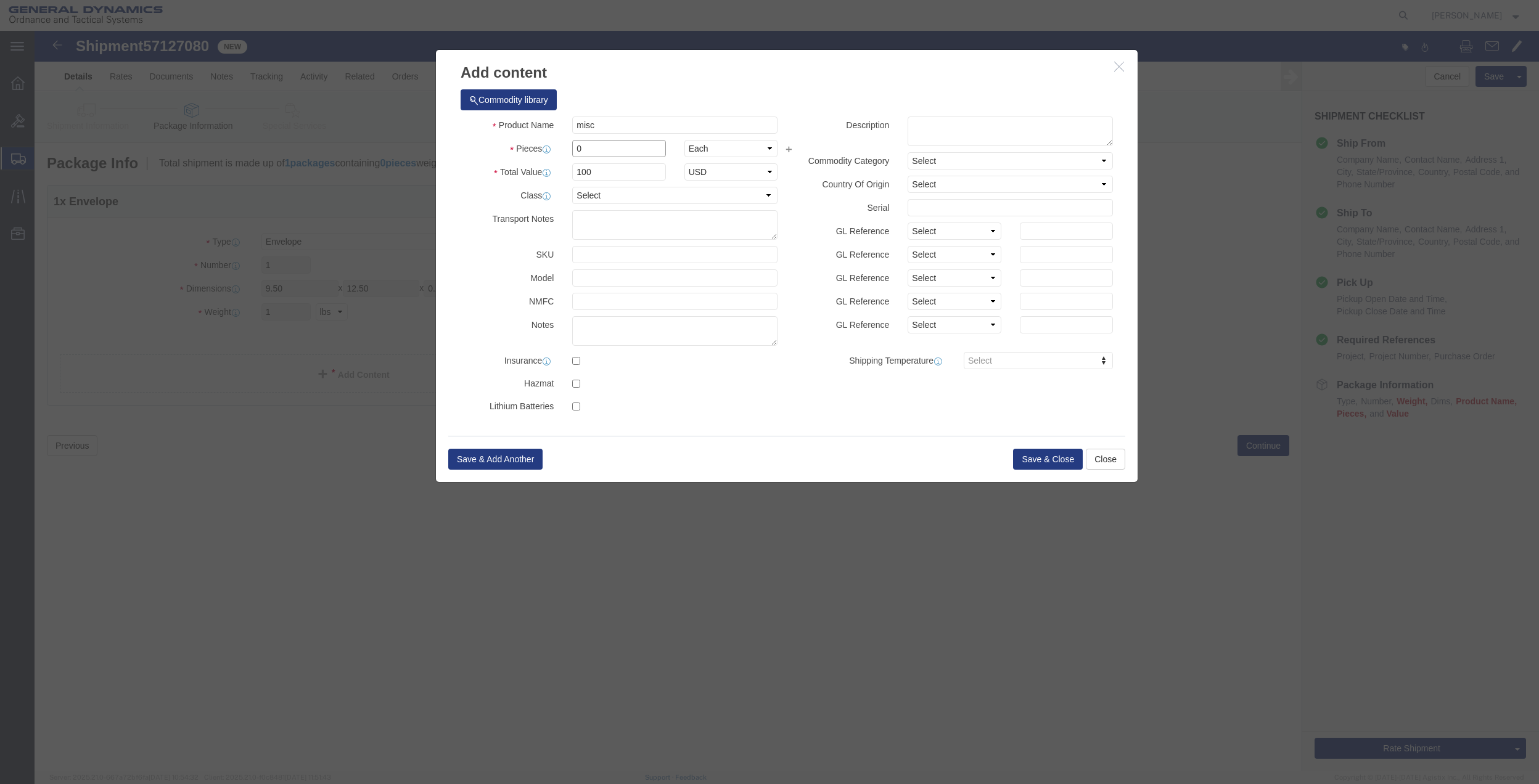
type input "01"
click select "Select 50 55 60 65 70 85 92.5 100 125 175 250 300 400"
select select "70"
click select "Select 50 55 60 65 70 85 92.5 100 125 175 250 300 400"
click button "Save & Close"
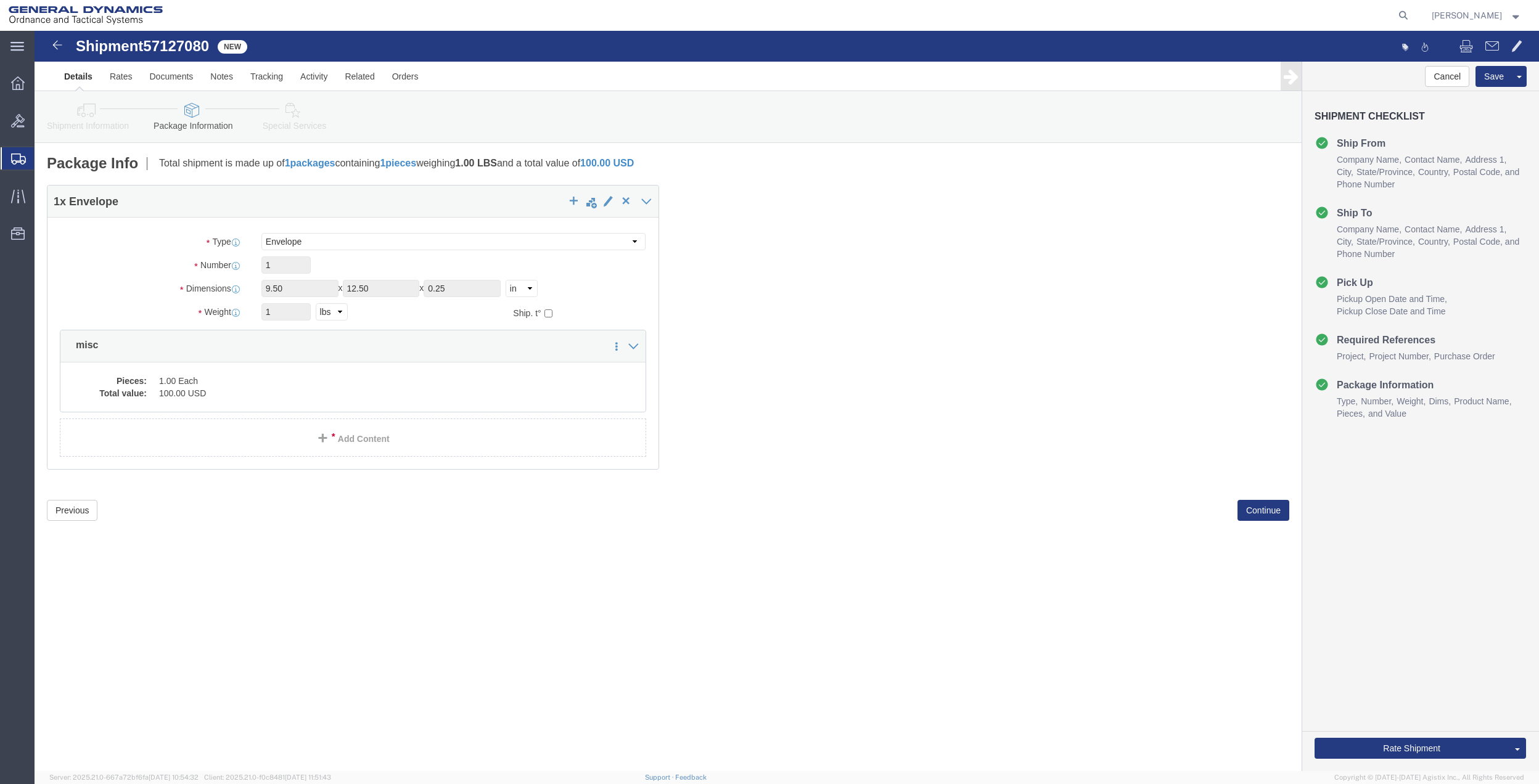
click link "Special Services"
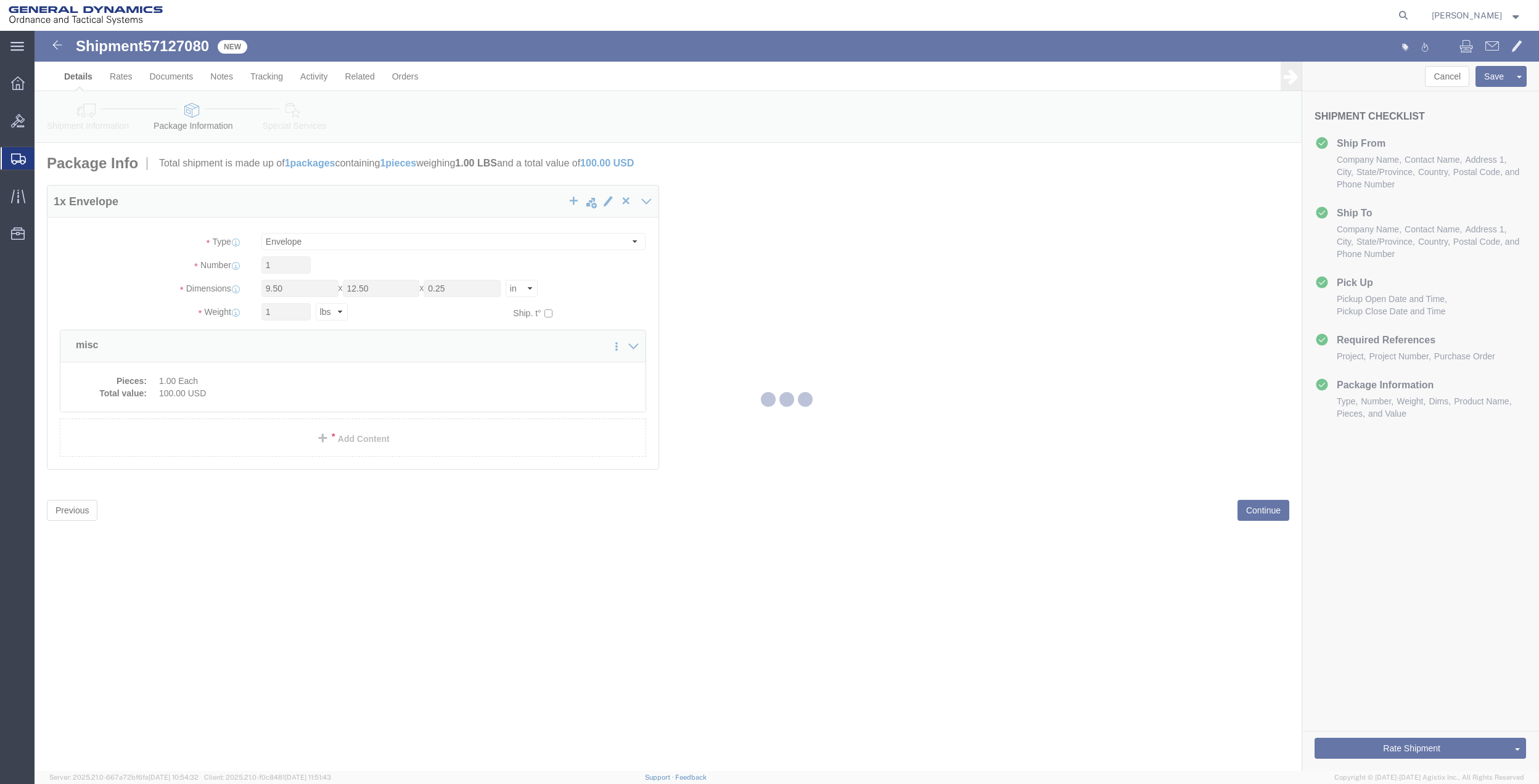
select select
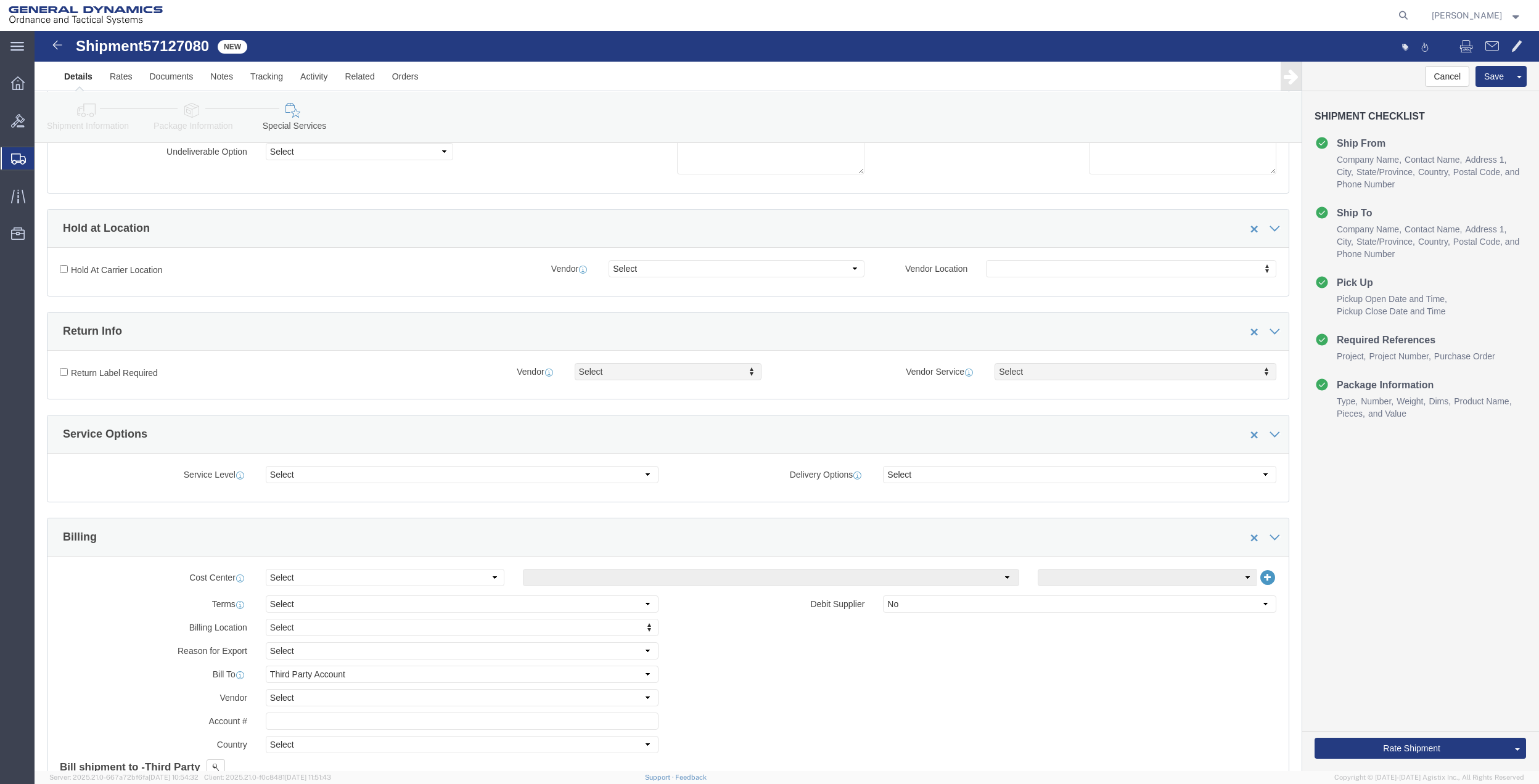
scroll to position [164, 0]
click select "Select Buyer Cost Center Department Operations Number Order Number Sales Person"
select select "DEPARTMENT"
click select "Select Buyer Cost Center Department Operations Number Order Number Sales Person"
drag, startPoint x: 521, startPoint y: 547, endPoint x: 527, endPoint y: 537, distance: 11.7
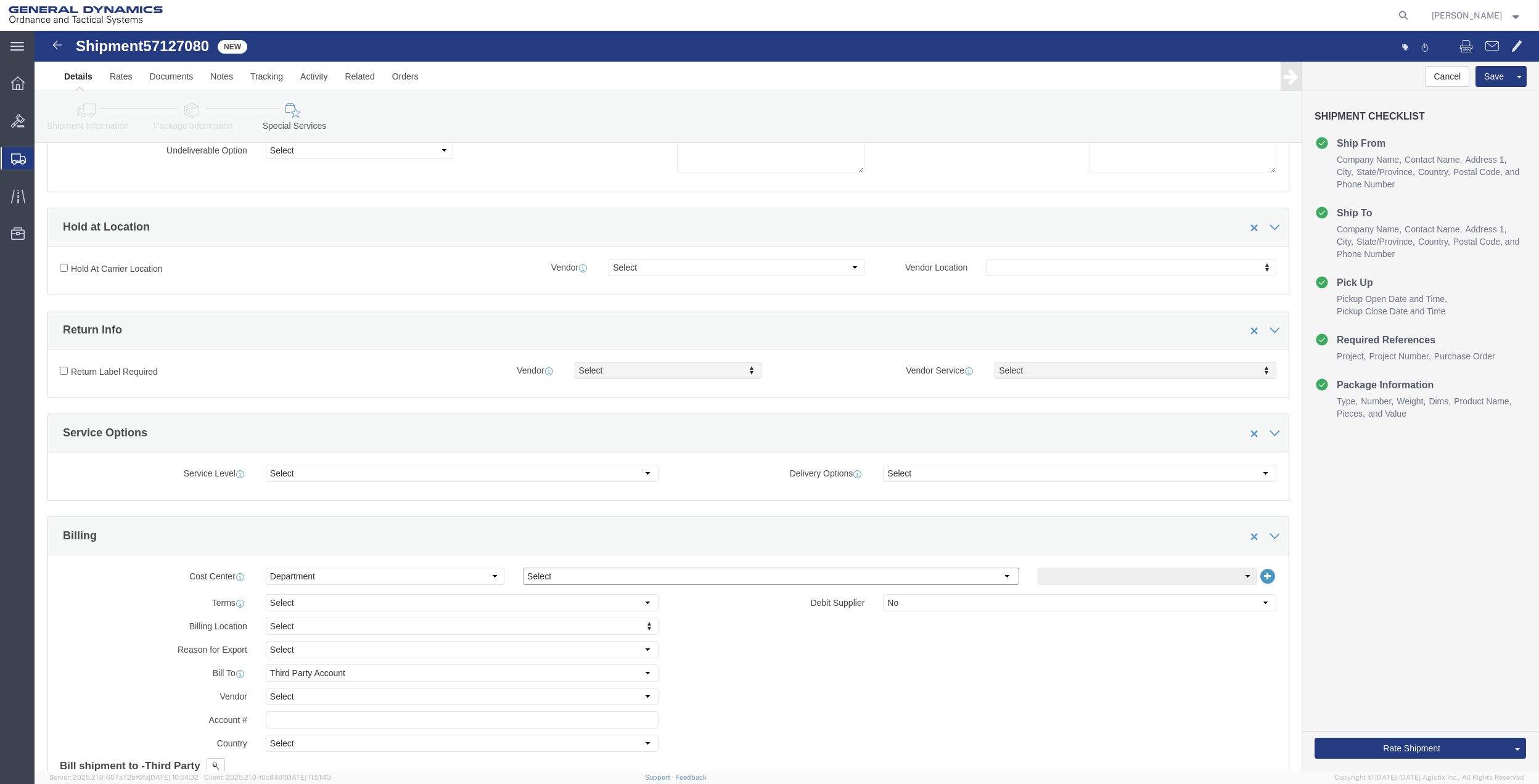
click select "Select [GEOGRAPHIC_DATA] [GEOGRAPHIC_DATA] [GEOGRAPHIC_DATA] [GEOGRAPHIC_DATA] …"
select select "1763983"
click select "Select [GEOGRAPHIC_DATA] [GEOGRAPHIC_DATA] [GEOGRAPHIC_DATA] [GEOGRAPHIC_DATA] …"
click select "Select 10AFM 10GAG 10GAH 10GFL 10GFO 10GIE 10GIS 30MABS St [PERSON_NAME] Program"
select select "214681"
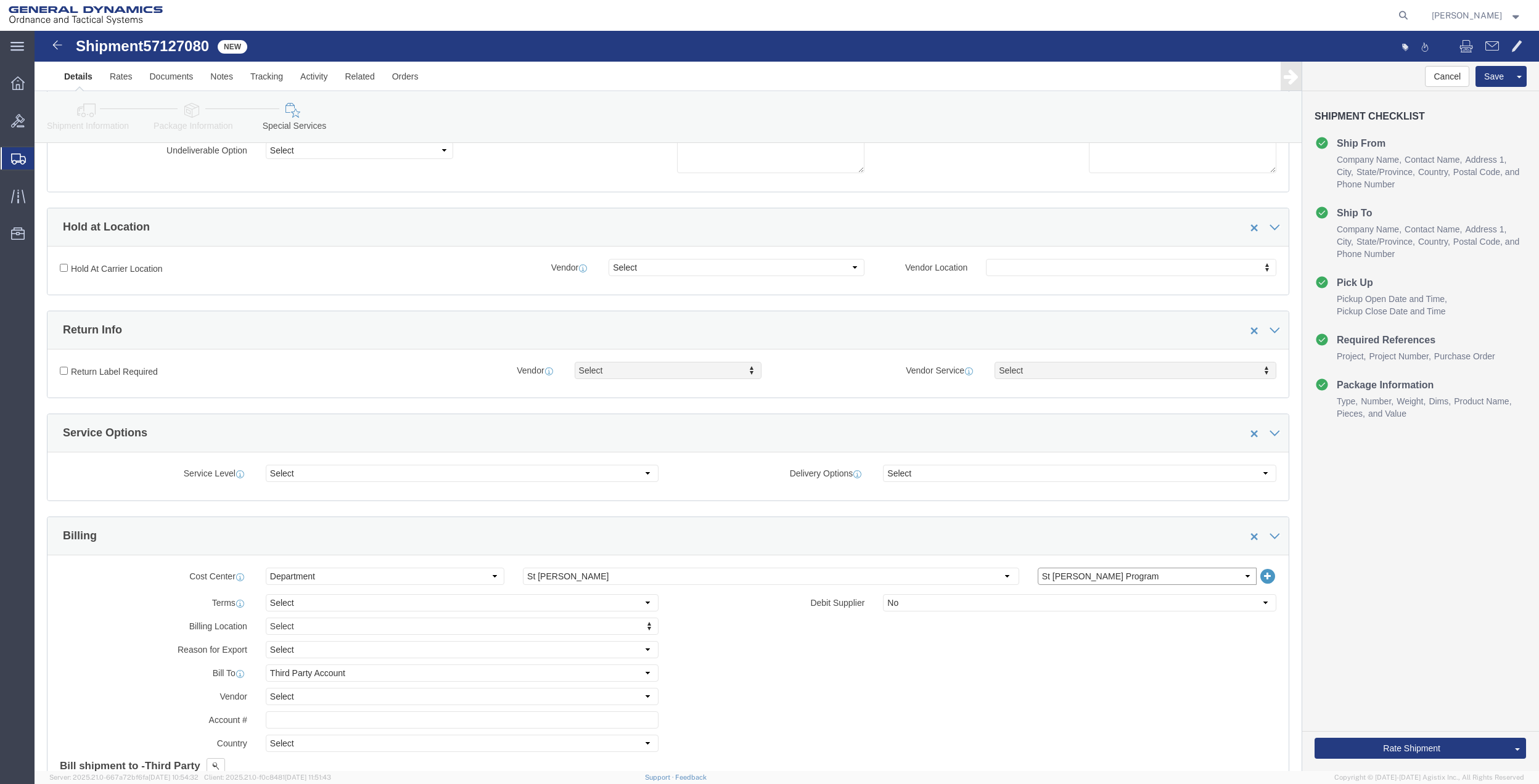
click select "Select 10AFM 10GAG 10GAH 10GFL 10GFO 10GIE 10GIS 30MABS St [PERSON_NAME] Program"
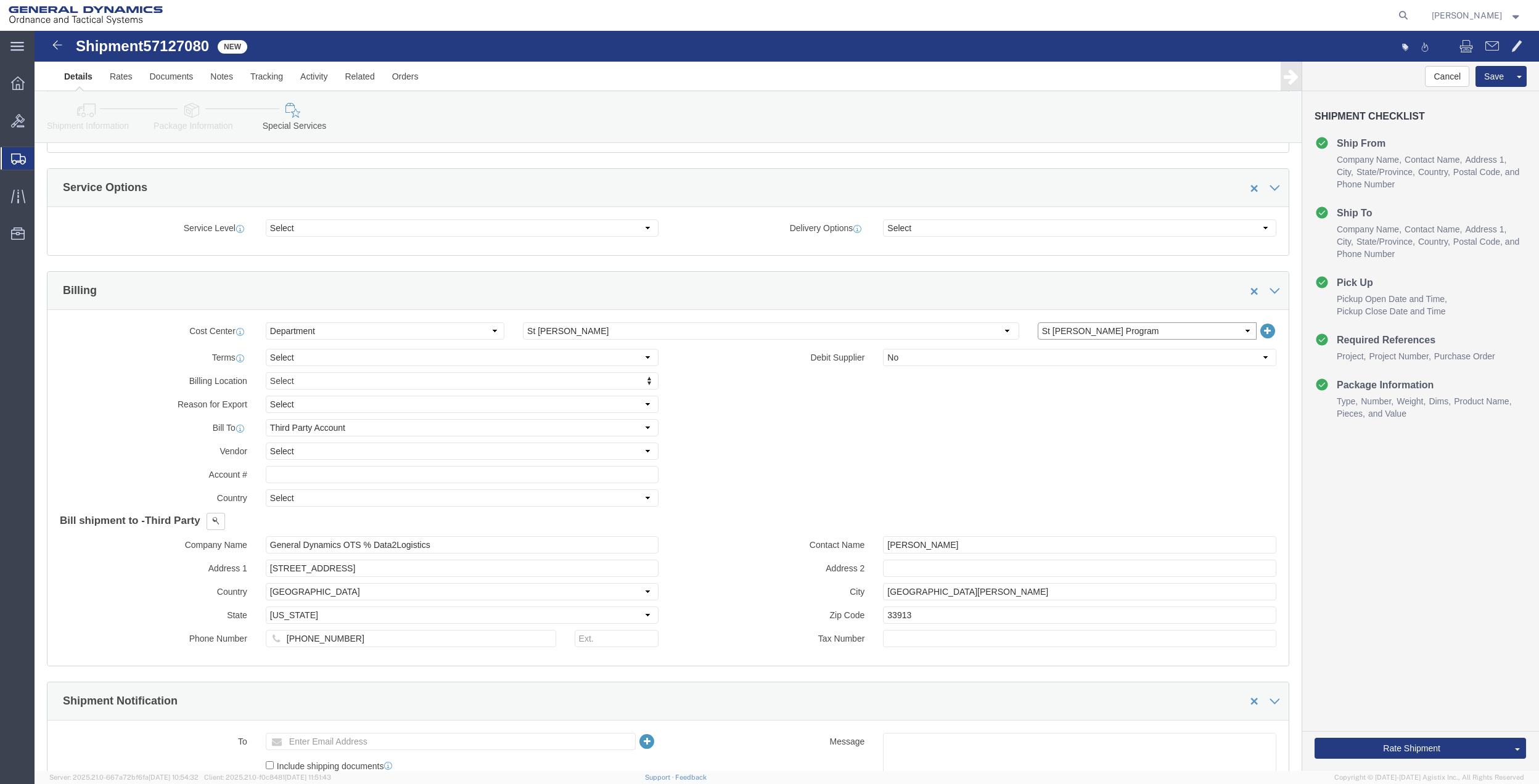
scroll to position [493, 0]
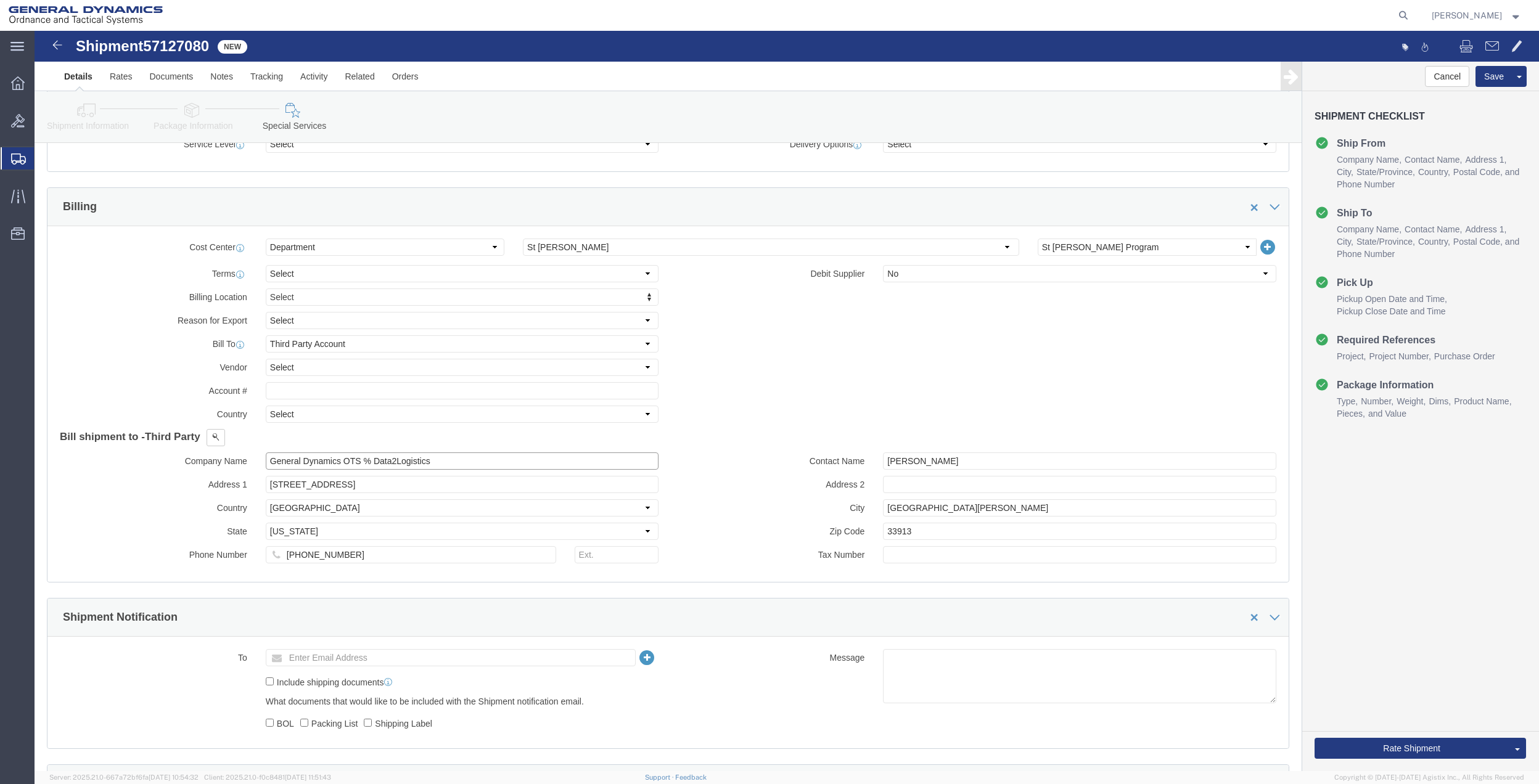
click input "General Dynamics OTS % Data2Logistics"
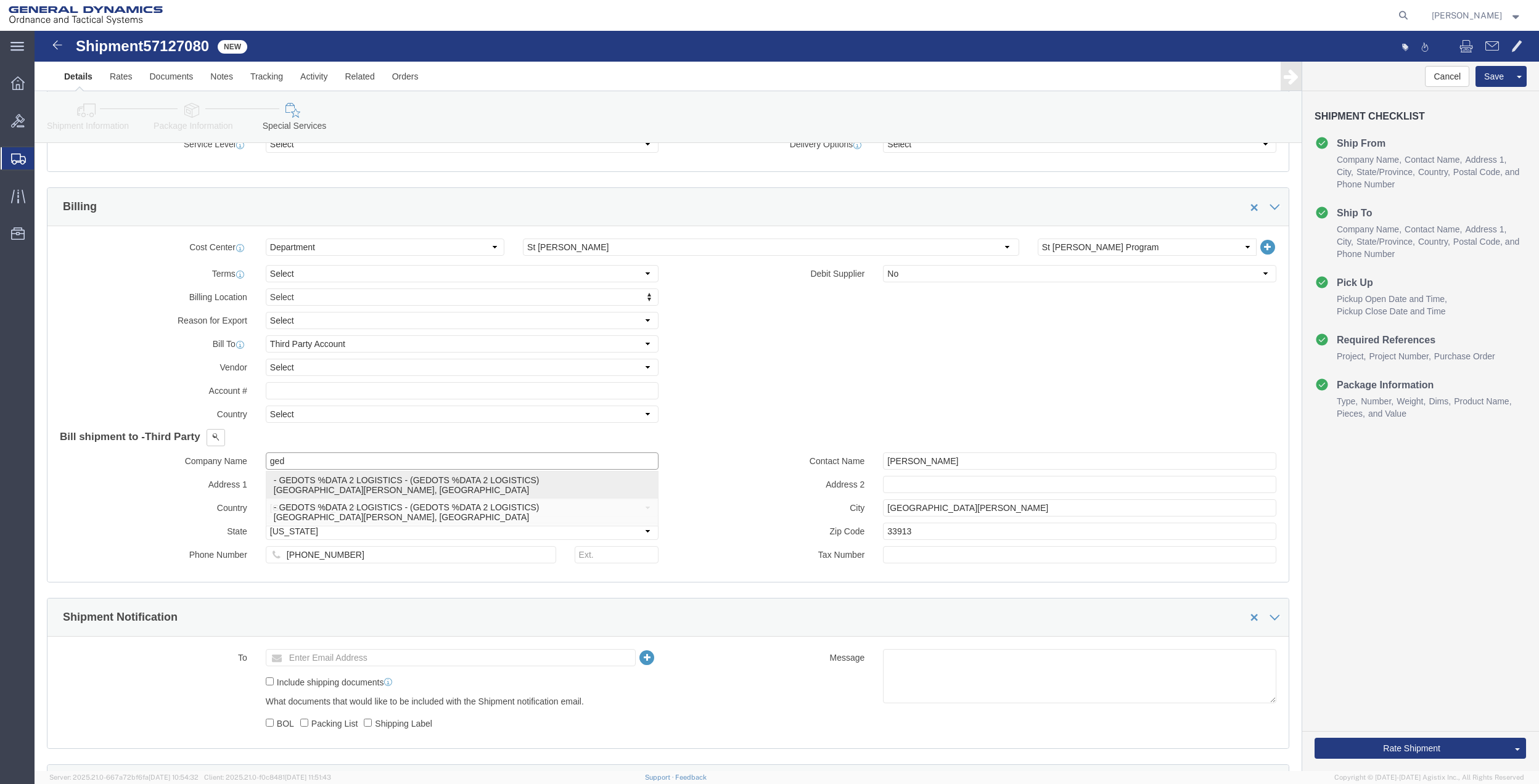
click div "- GEDOTS %DATA 2 LOGISTICS - (GEDOTS %DATA 2 LOGISTICS) [GEOGRAPHIC_DATA][PERSO…"
type input "GEDOTS %DATA 2 LOGISTICS"
type input "PO BOX 61050"
type input "GEDOTS %DATA 2 LOGISTICS"
type input "FORT [PERSON_NAME]"
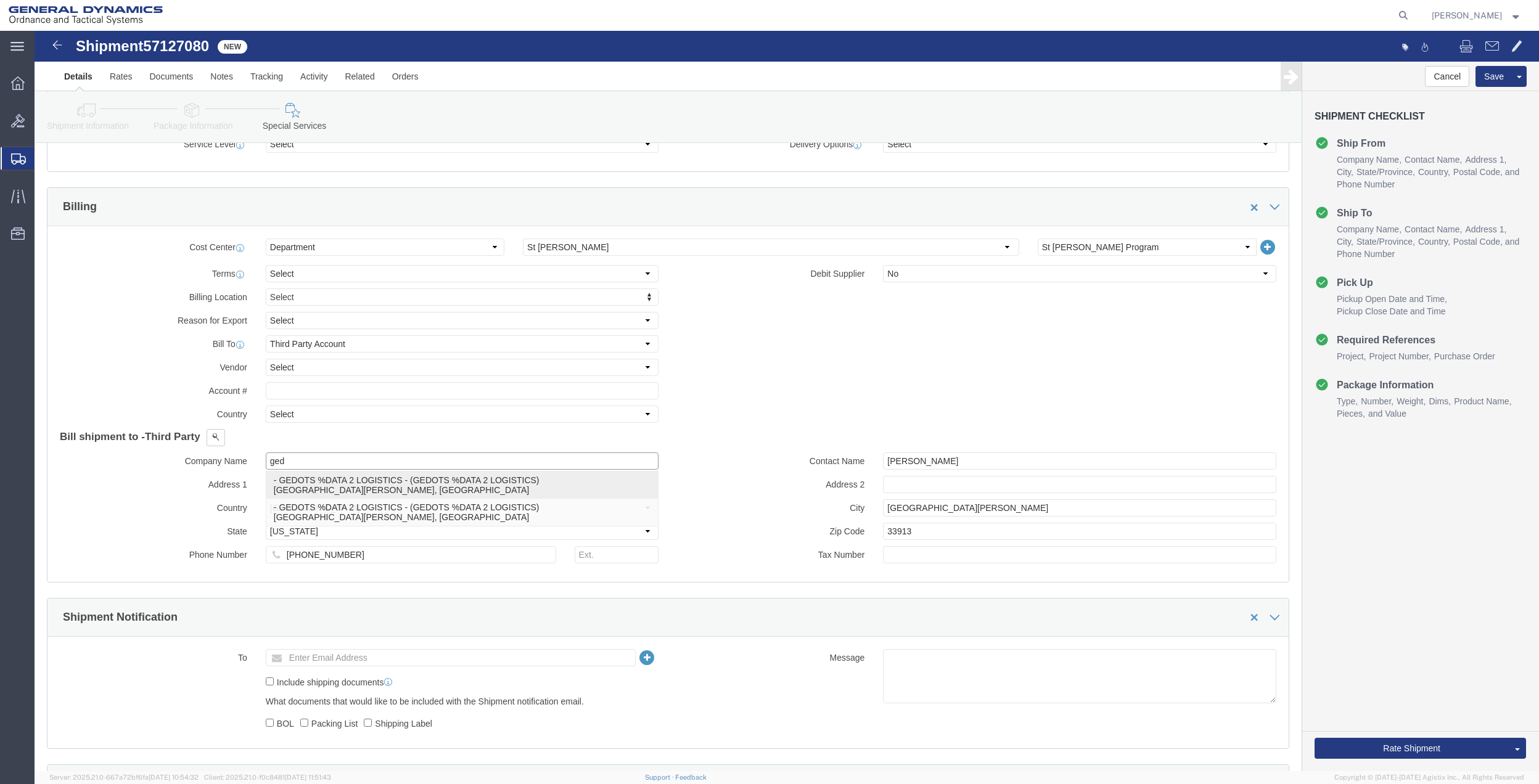
type input "33906"
select select "FL"
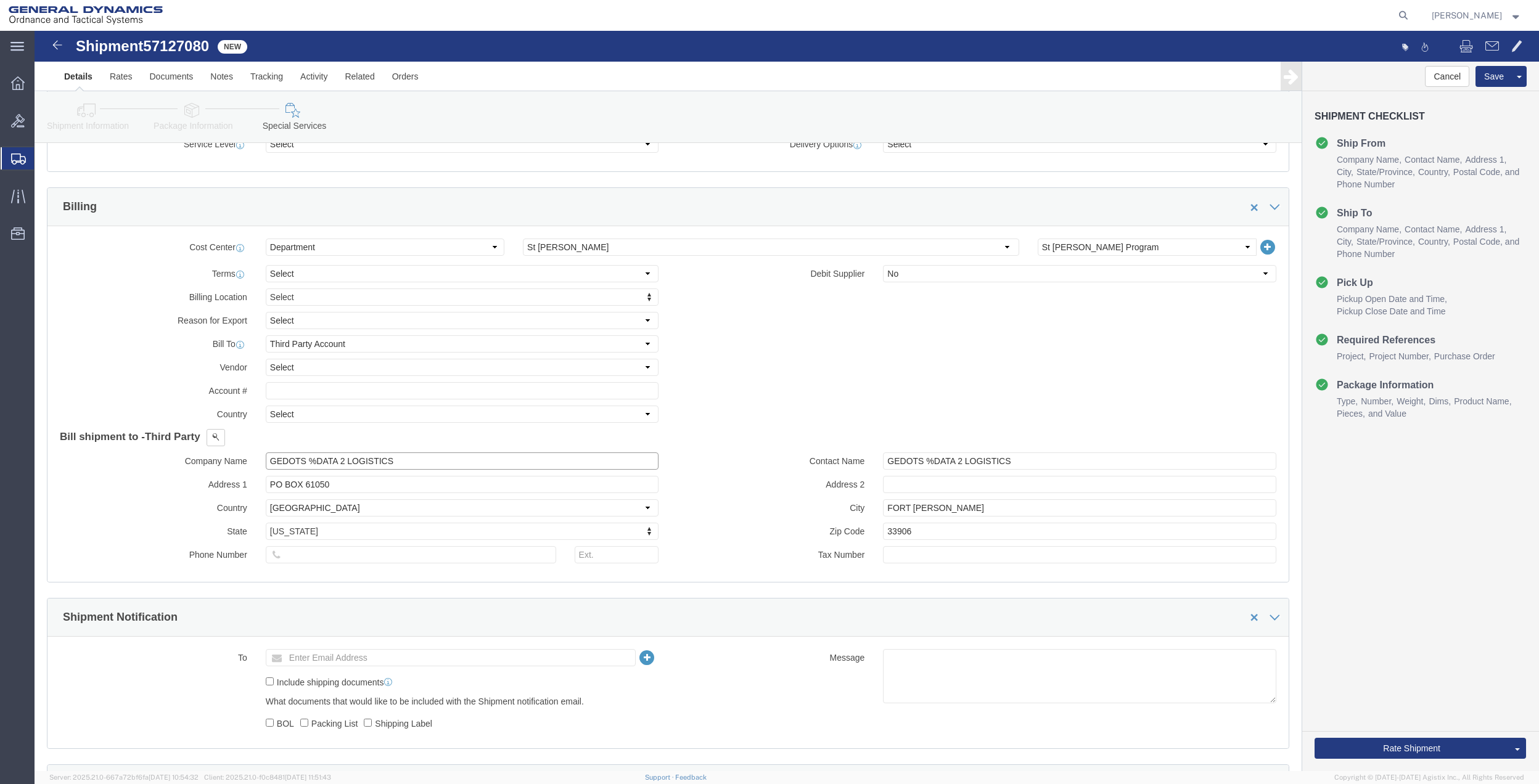
click input "GEDOTS %DATA 2 LOGISTICS"
type input "GEDOTS %DATA 2 LOGISTICS"
click button "Rate Shipment"
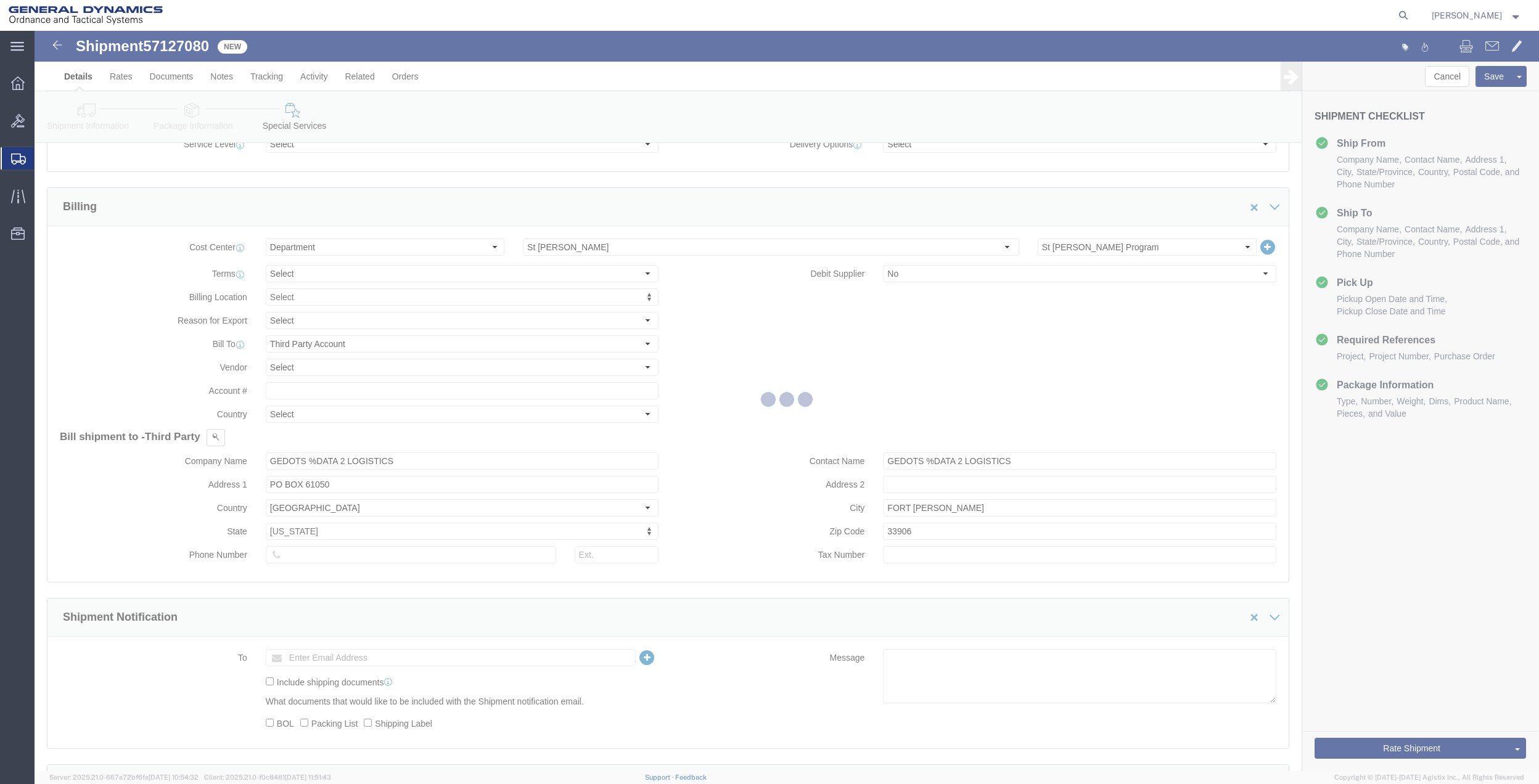
scroll to position [0, 0]
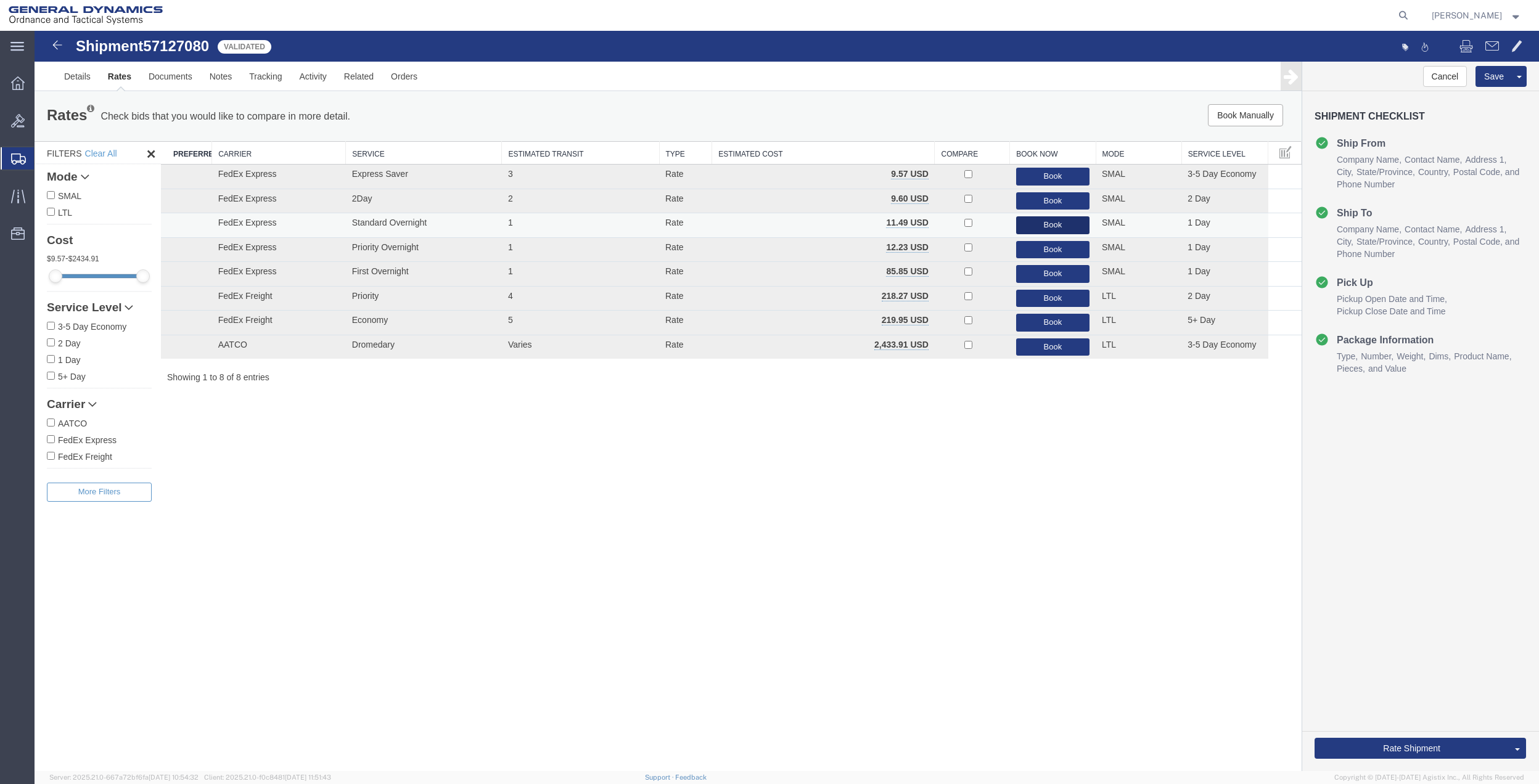
click at [1075, 224] on button "Book" at bounding box center [1053, 225] width 73 height 18
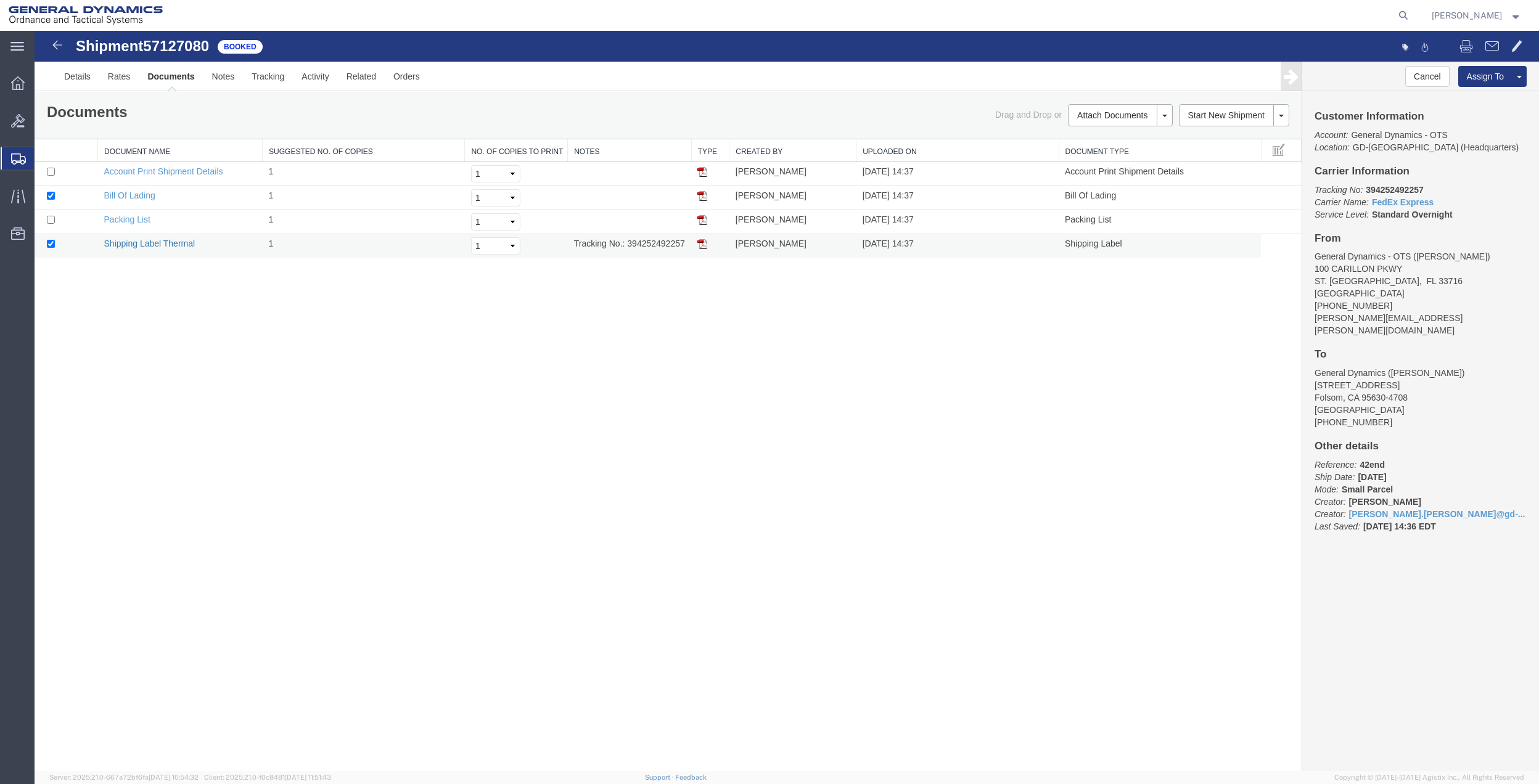
click at [156, 247] on link "Shipping Label Thermal" at bounding box center [149, 243] width 91 height 10
